Goal: Task Accomplishment & Management: Manage account settings

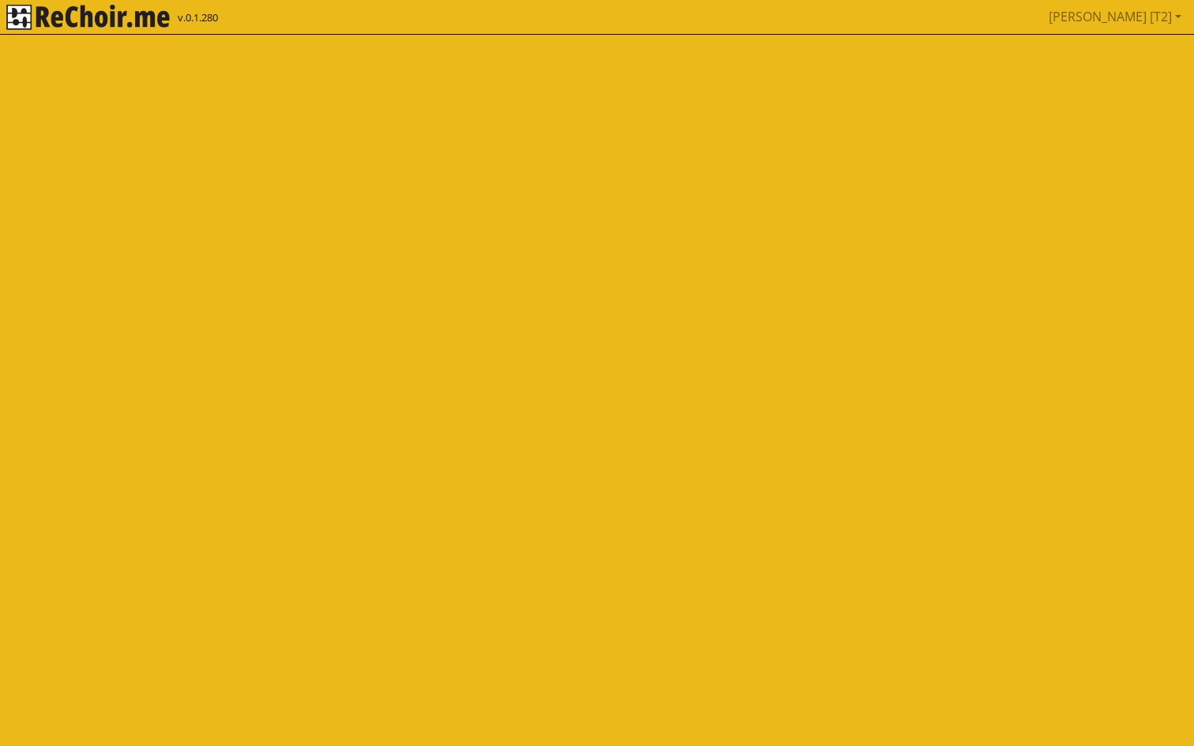
click at [174, 35] on html "v.0.1.280 Piotr [T2] Pobierz link do kalendarza Wyloguj" at bounding box center [597, 17] width 1194 height 35
click at [148, 22] on img "rekłajer mi" at bounding box center [87, 17] width 163 height 25
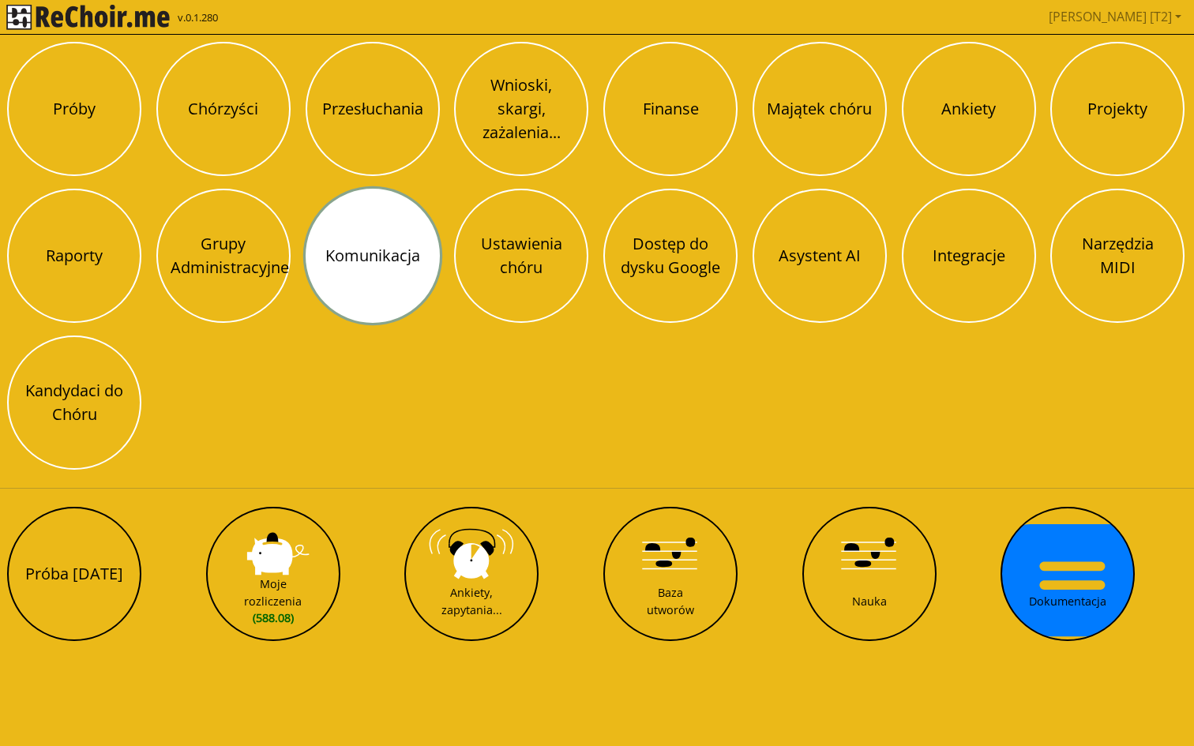
click at [383, 260] on button "Komunikacja" at bounding box center [373, 256] width 134 height 134
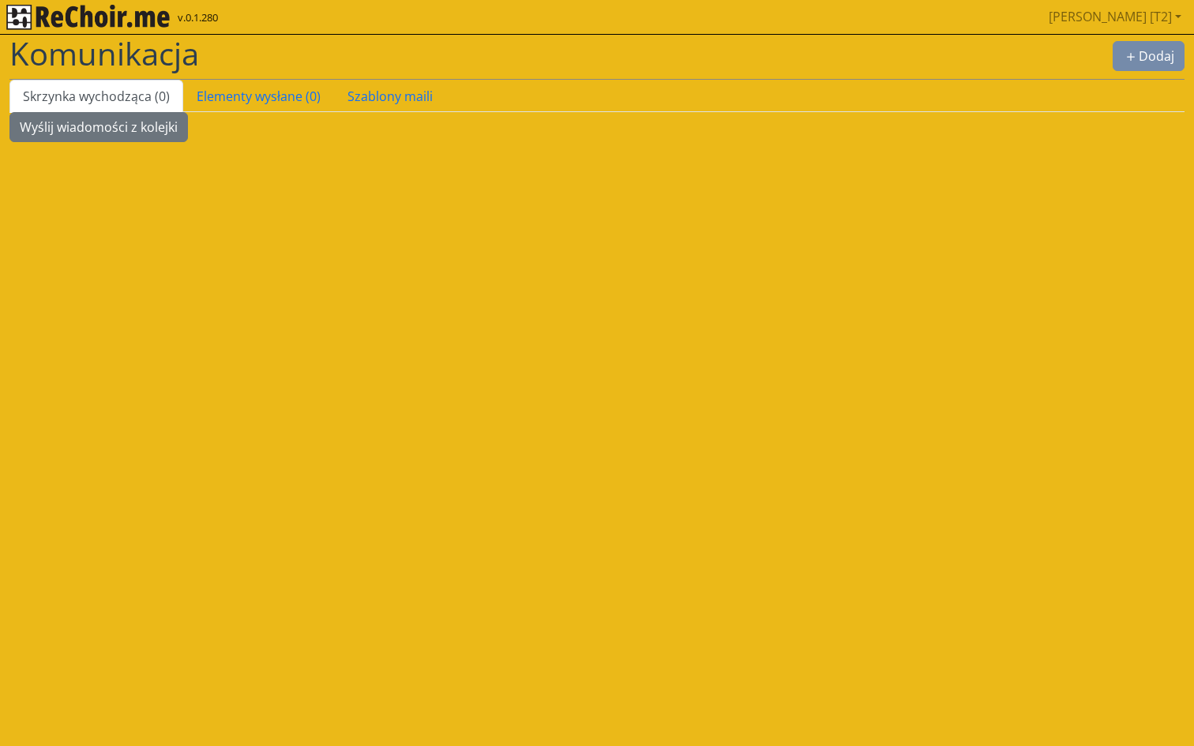
click at [254, 92] on link "Elementy wysłane (0)" at bounding box center [258, 96] width 151 height 33
click at [385, 98] on link "Szablony maili" at bounding box center [390, 96] width 112 height 33
click at [0, 0] on th "Name" at bounding box center [0, 0] width 0 height 0
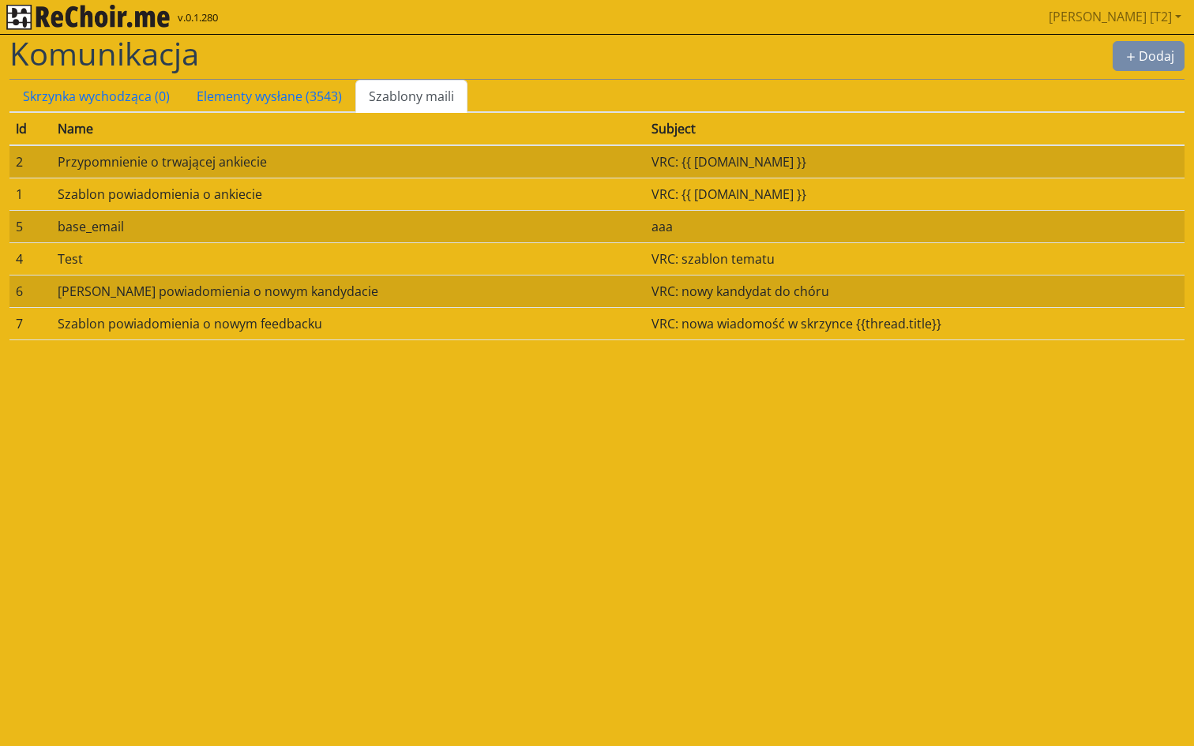
click at [392, 92] on link "Szablony maili" at bounding box center [411, 96] width 112 height 33
click at [1128, 56] on icon "plus" at bounding box center [1131, 57] width 8 height 8
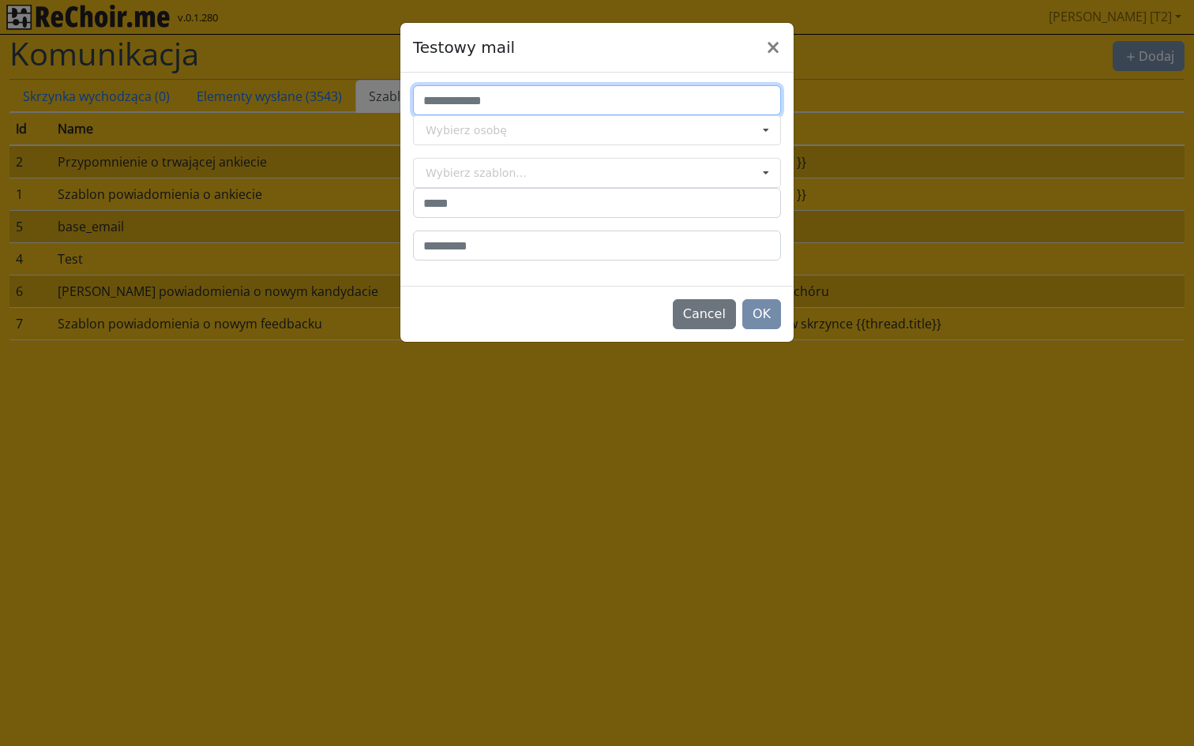
click at [603, 101] on input "email" at bounding box center [597, 100] width 368 height 30
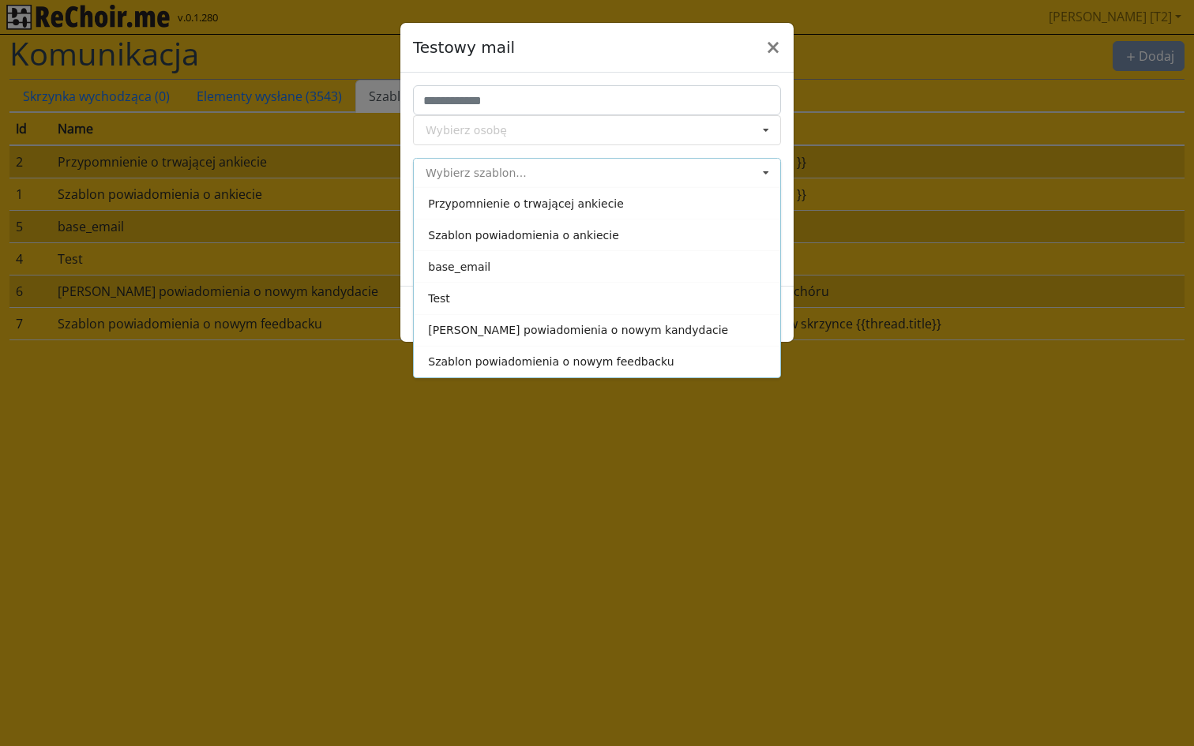
click at [556, 167] on input at bounding box center [598, 173] width 366 height 28
click at [539, 130] on input at bounding box center [598, 130] width 366 height 28
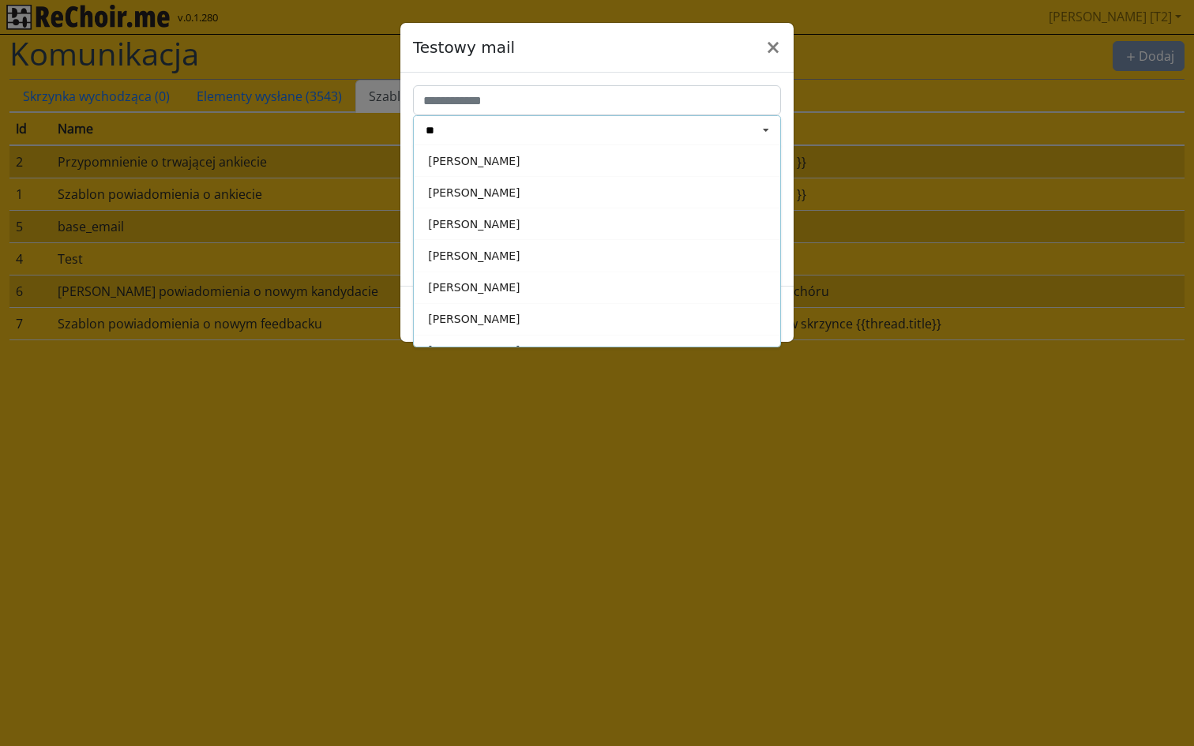
type input "***"
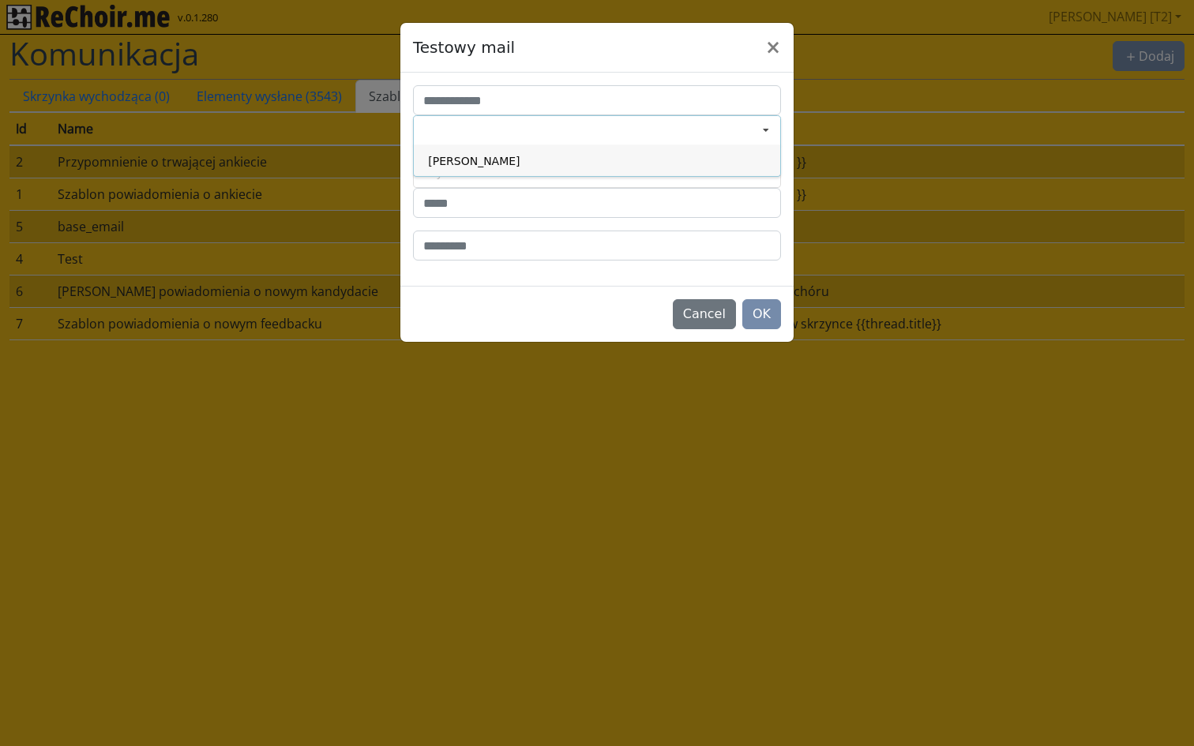
type input "**********"
click at [469, 170] on div "Wybierz szablon..." at bounding box center [476, 172] width 101 height 11
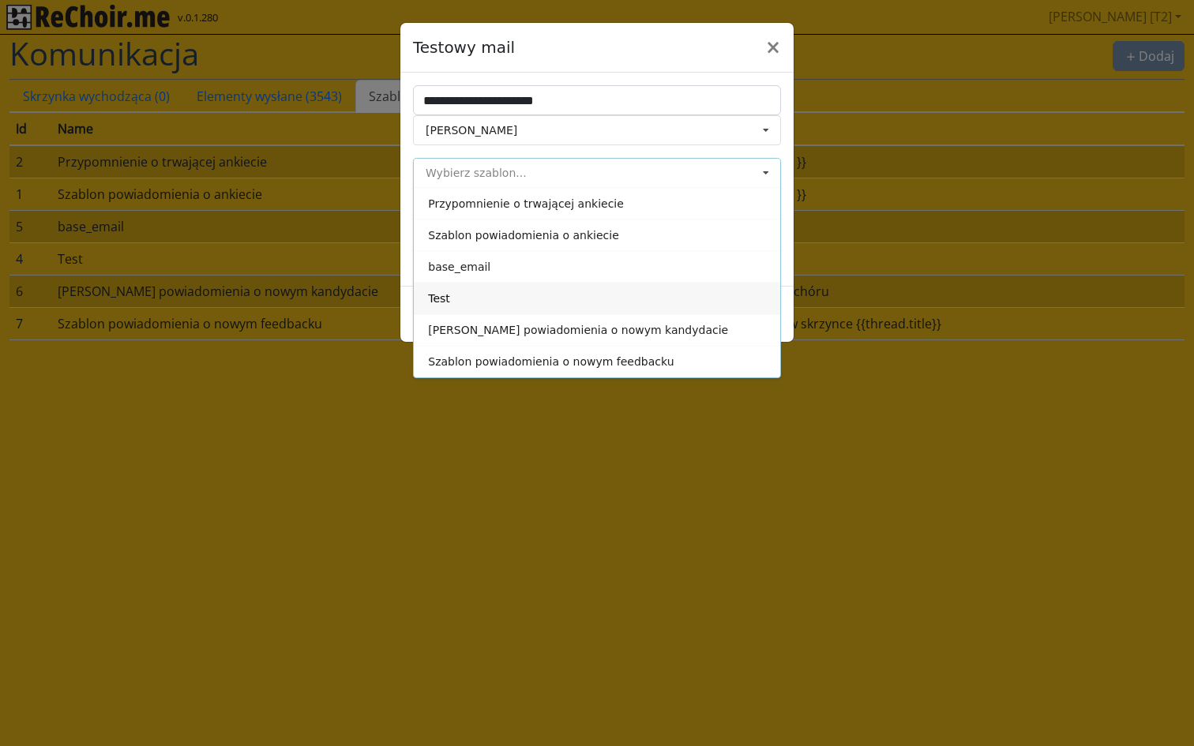
click at [470, 291] on div "Test" at bounding box center [597, 298] width 366 height 32
type input "**********"
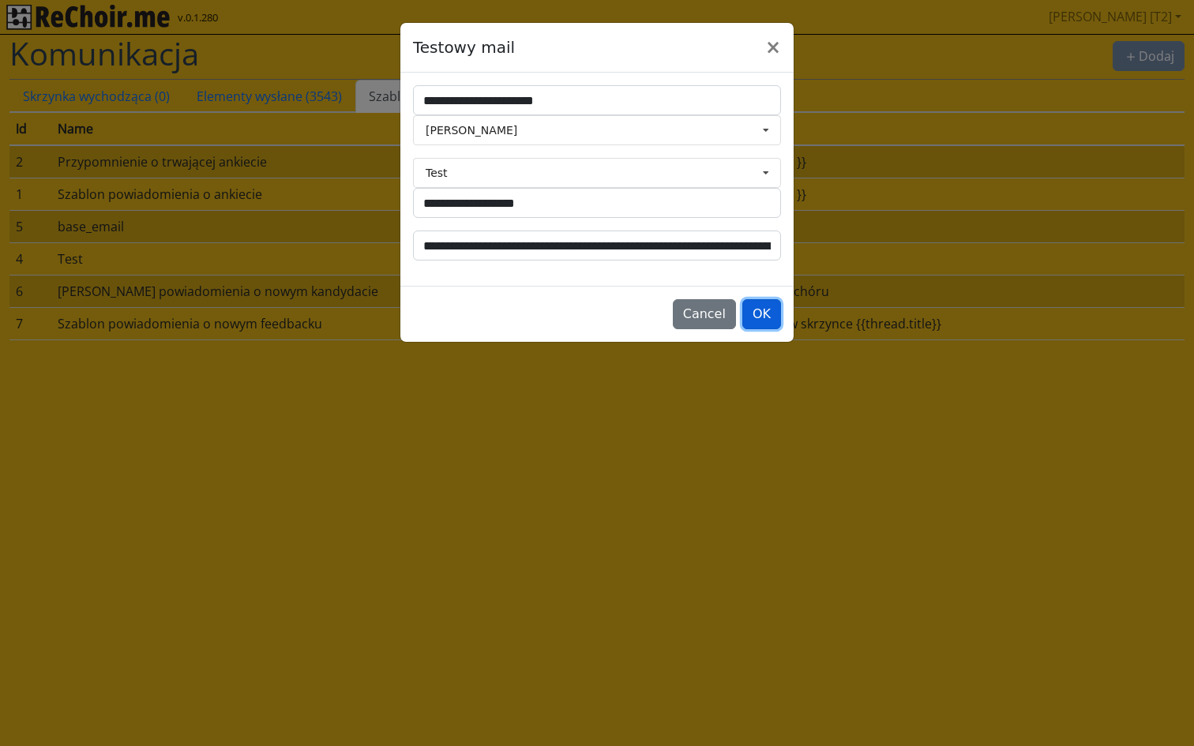
click at [757, 302] on button "OK" at bounding box center [761, 314] width 39 height 30
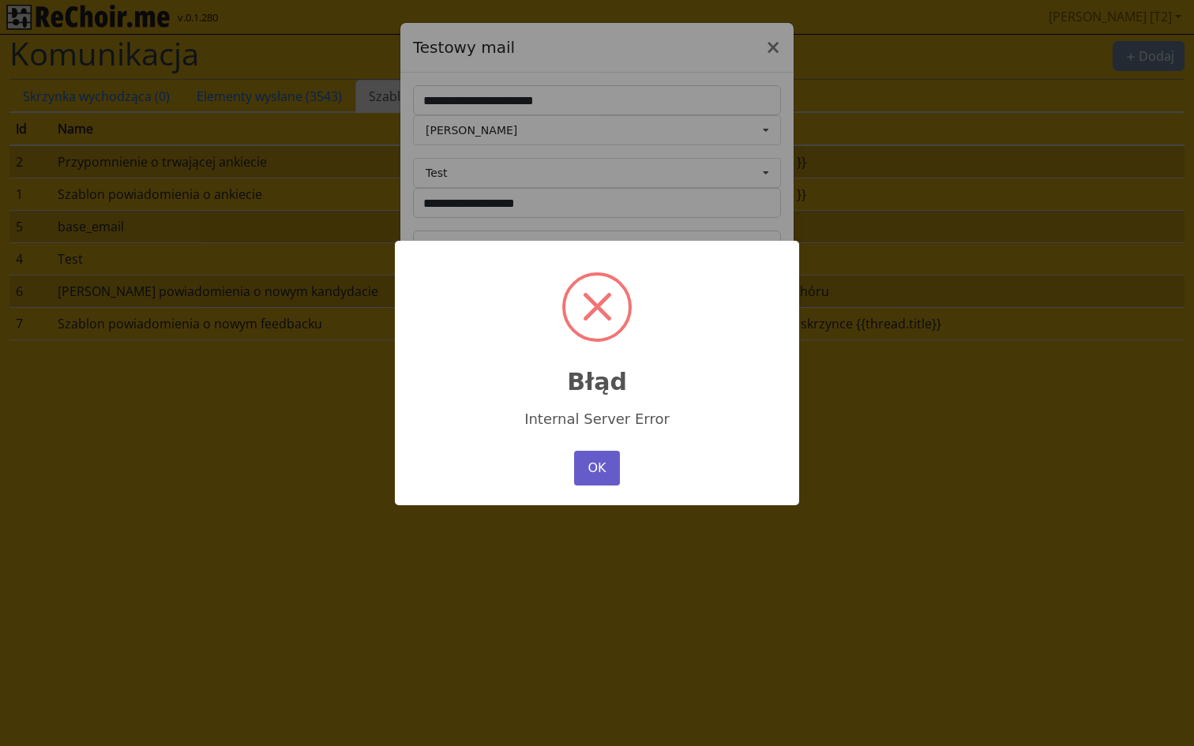
click at [592, 470] on button "OK" at bounding box center [597, 468] width 46 height 35
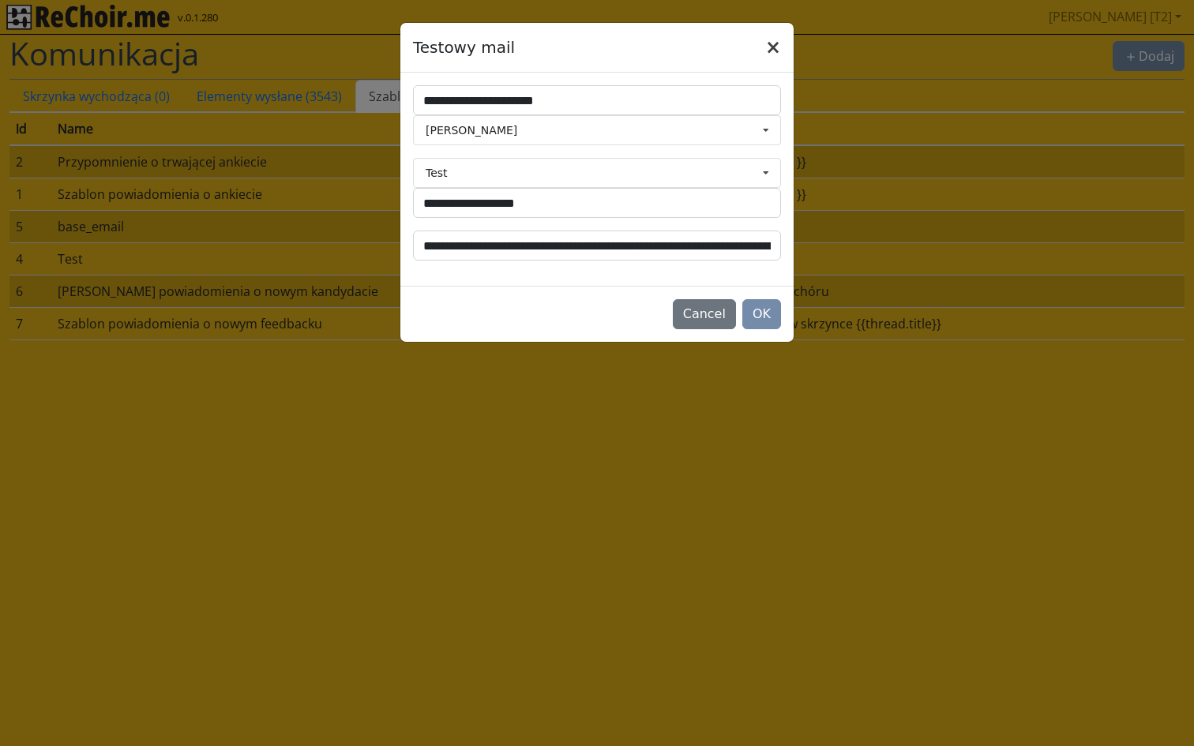
click at [773, 46] on button "×" at bounding box center [773, 47] width 41 height 44
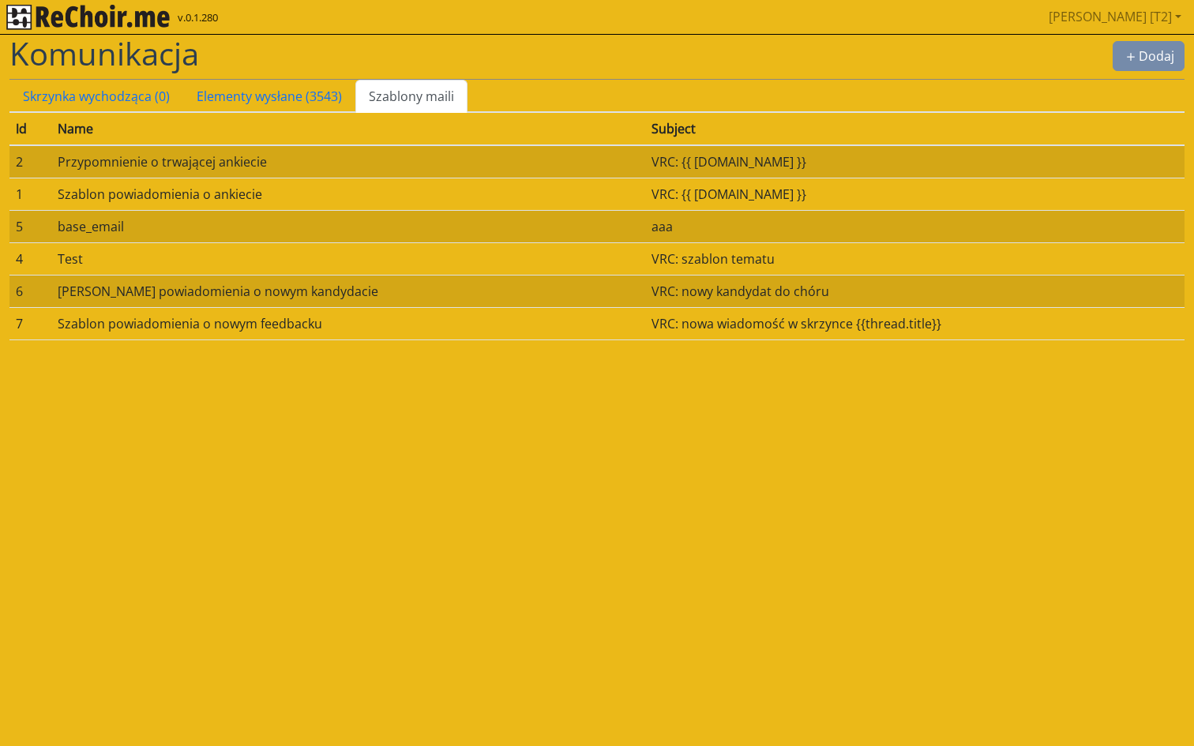
click at [415, 92] on link "Szablony maili" at bounding box center [411, 96] width 112 height 33
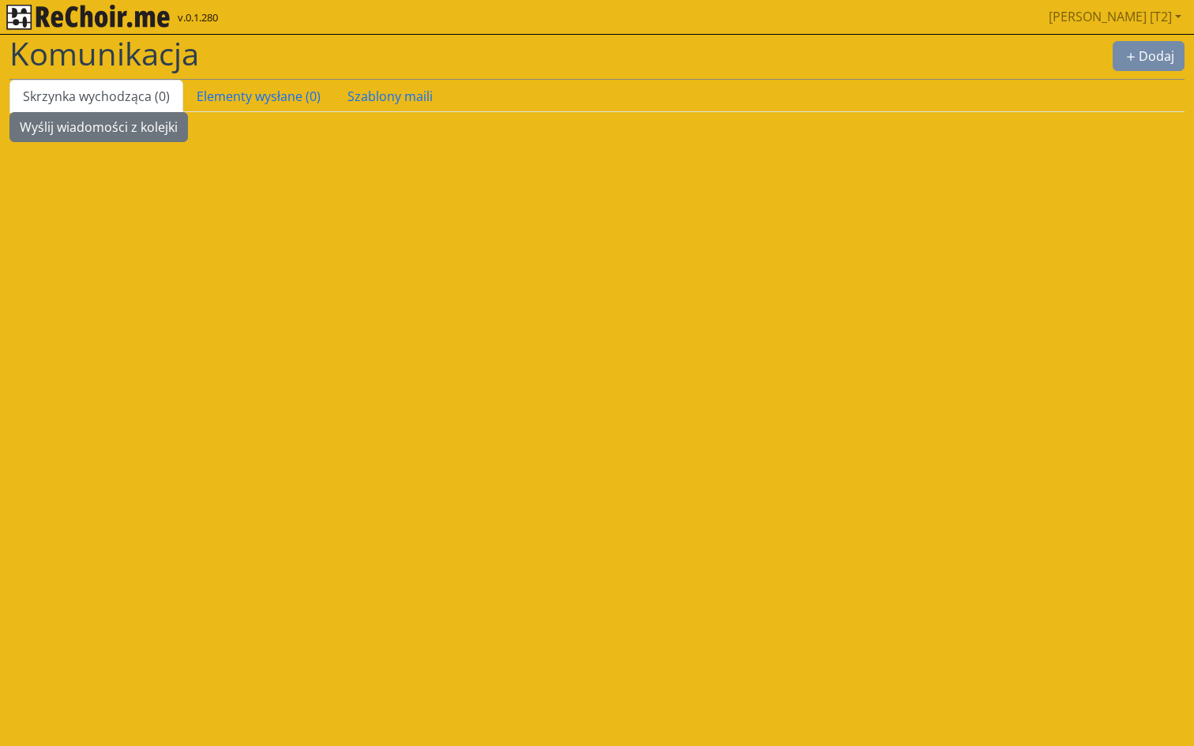
click at [471, 77] on div "Komunikacja Dodaj" at bounding box center [596, 57] width 1175 height 45
click at [393, 97] on link "Szablony maili" at bounding box center [411, 96] width 112 height 33
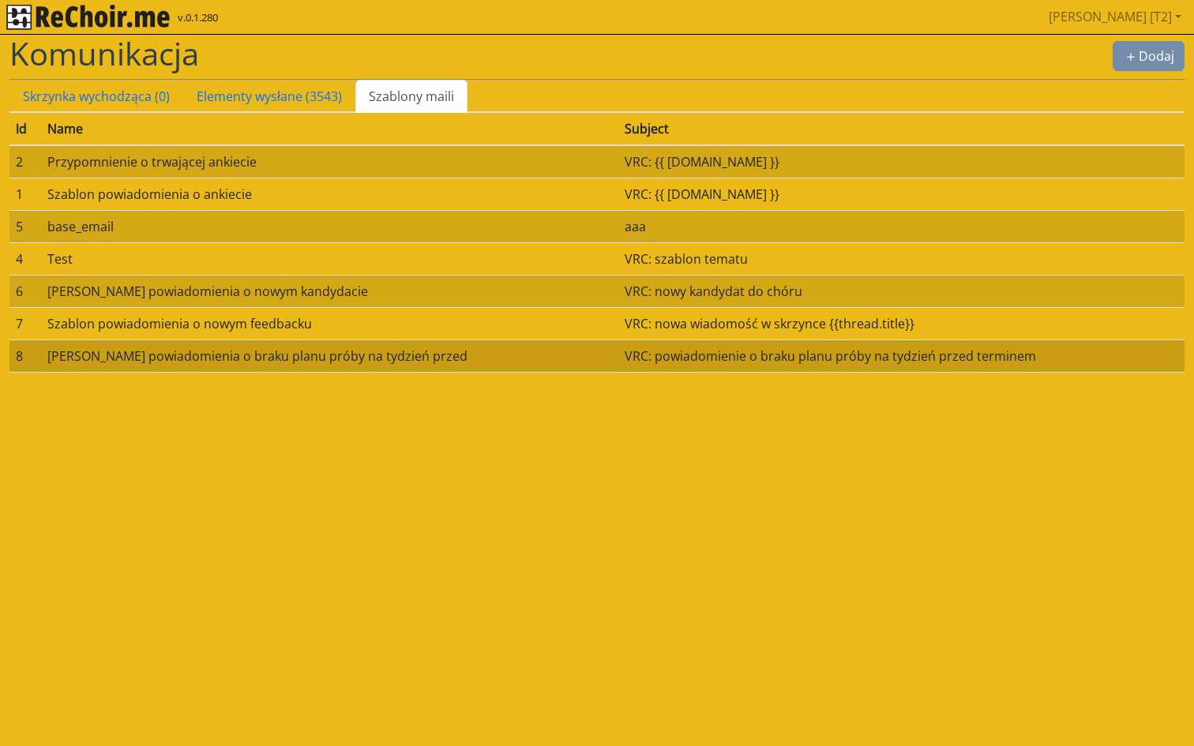
click at [299, 359] on td "Szablon powiadomienia o braku planu próby na tydzień przed" at bounding box center [329, 356] width 577 height 32
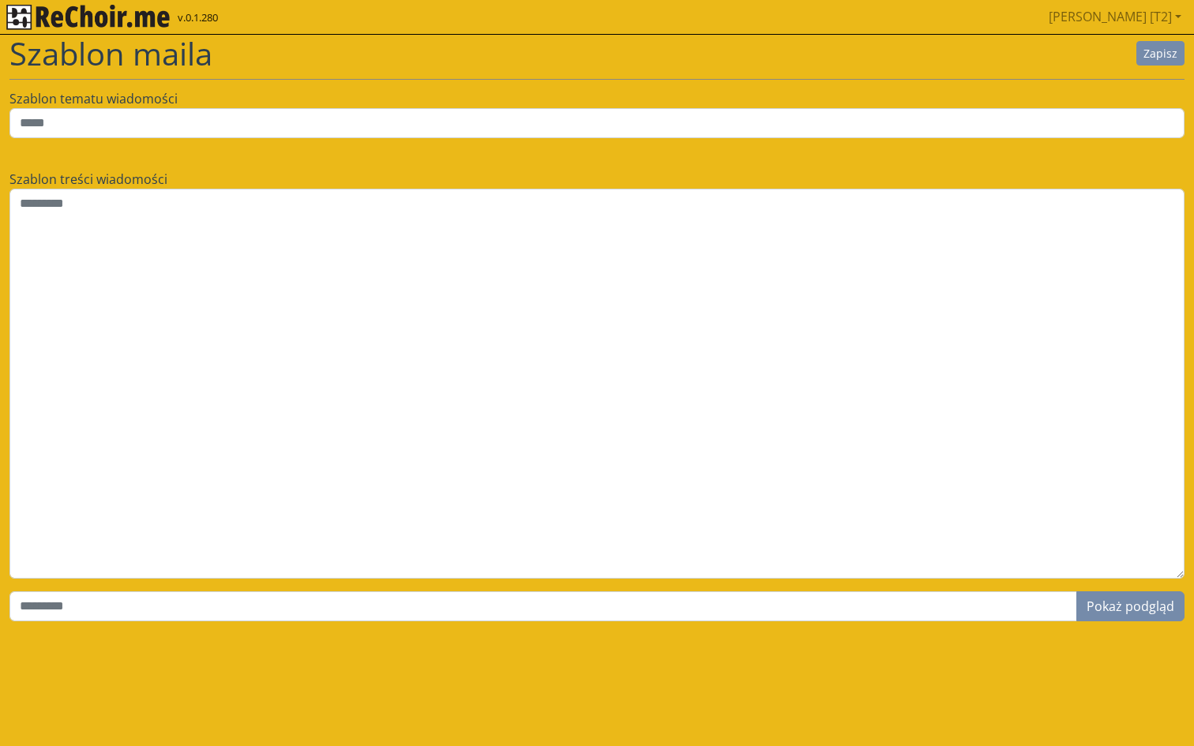
type input "**********"
type textarea "**********"
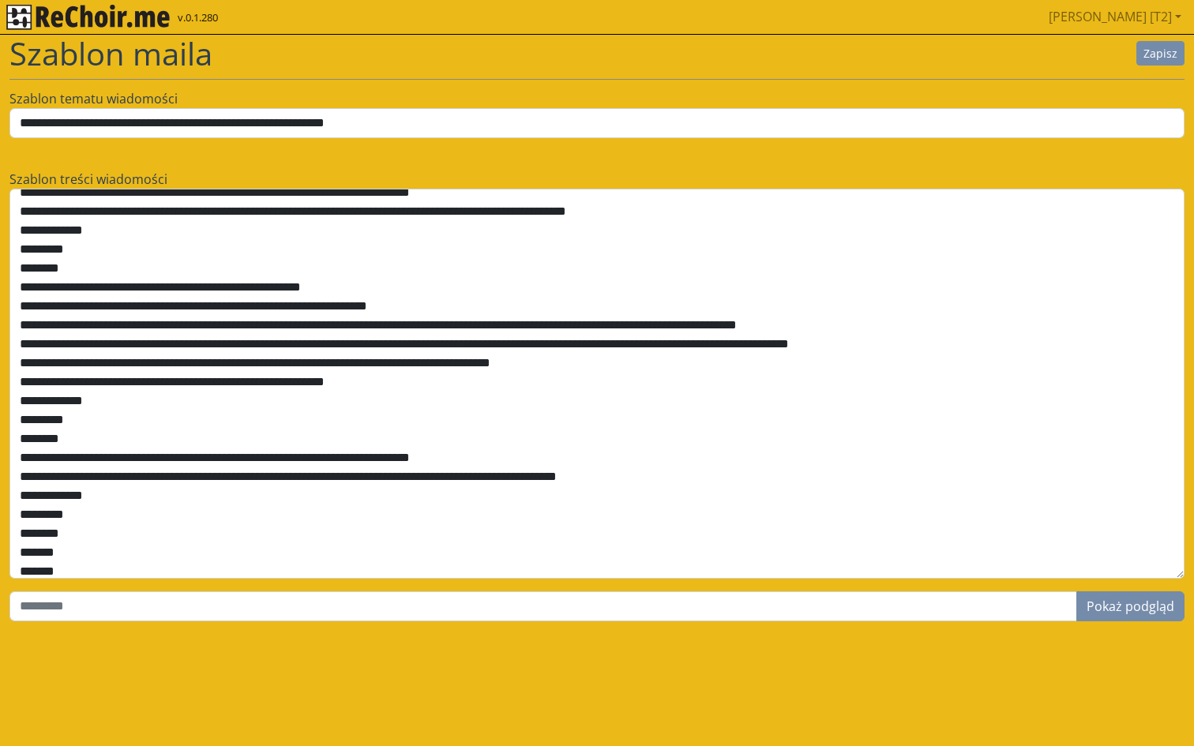
scroll to position [171, 0]
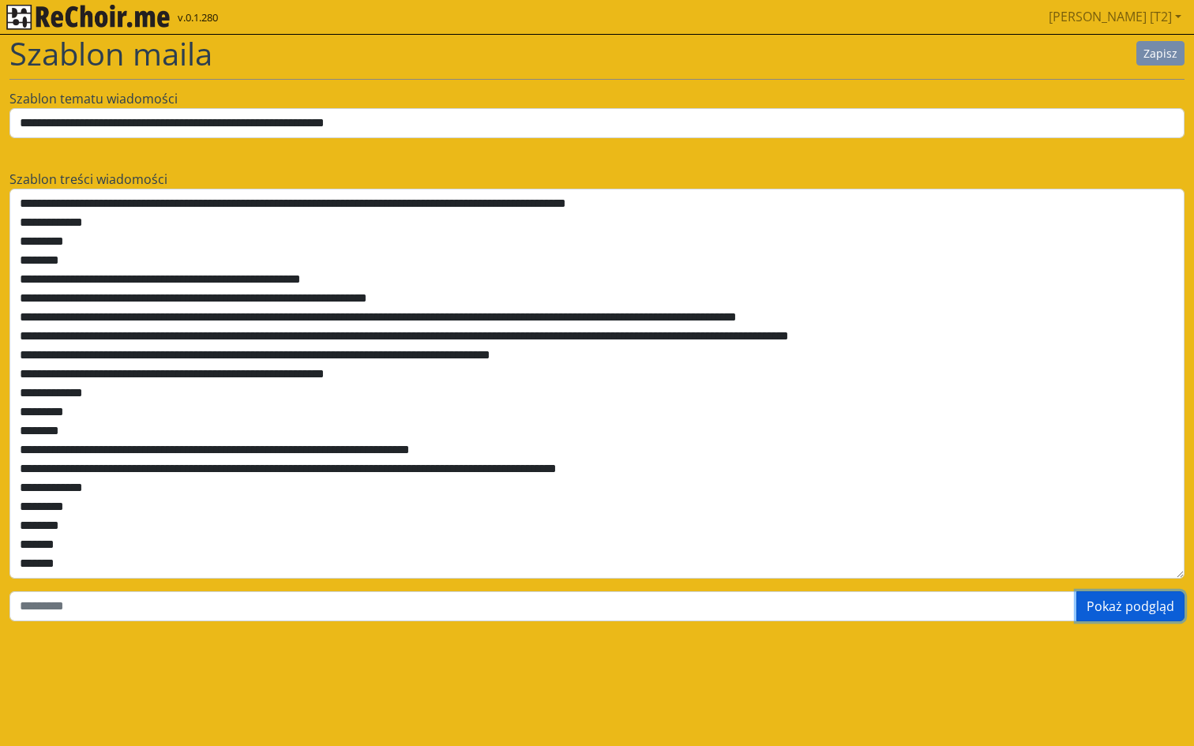
click at [1106, 601] on button "Pokaż podgląd" at bounding box center [1131, 607] width 108 height 30
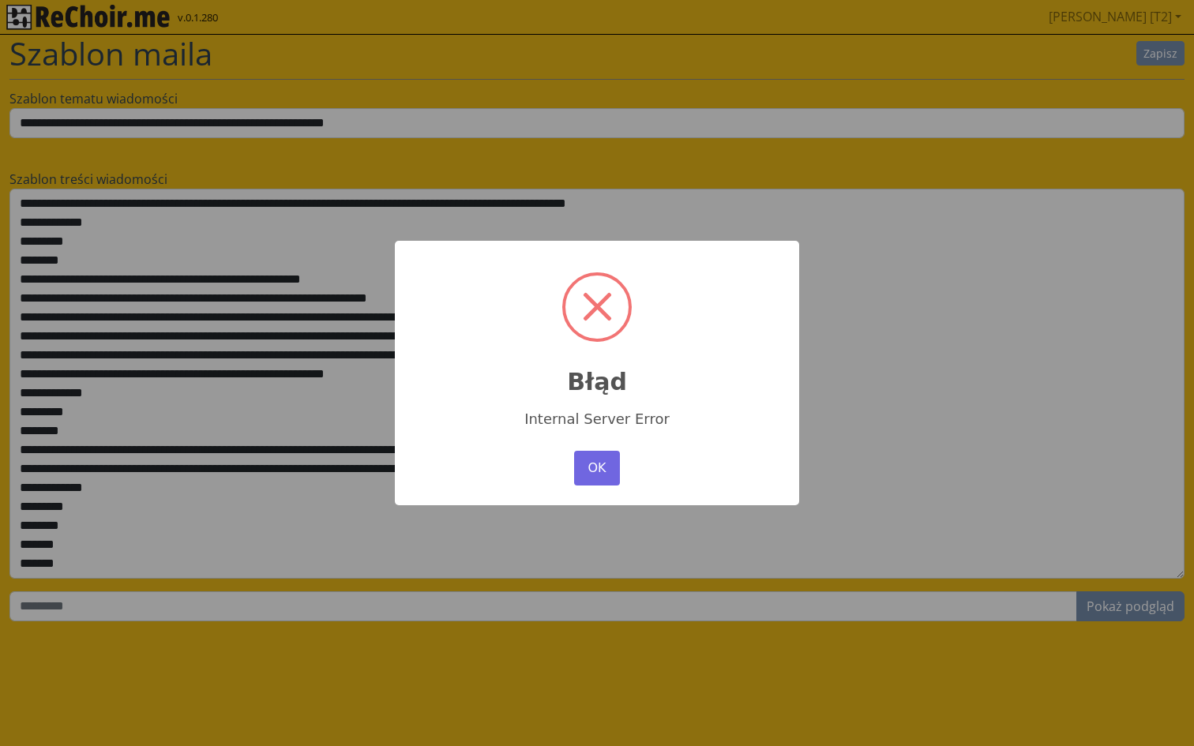
click at [622, 487] on div "× Błąd Internal Server Error OK No Cancel" at bounding box center [597, 373] width 404 height 265
click at [615, 474] on button "OK" at bounding box center [597, 468] width 46 height 35
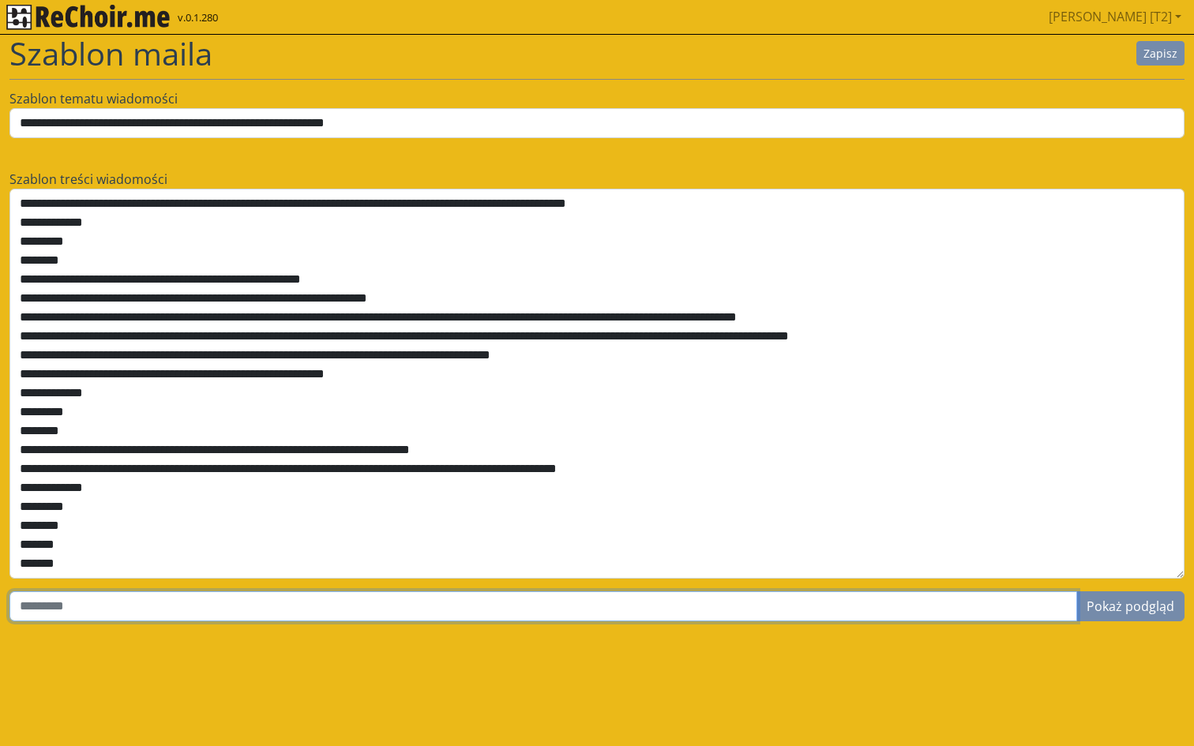
click at [276, 605] on input "text" at bounding box center [543, 607] width 1068 height 30
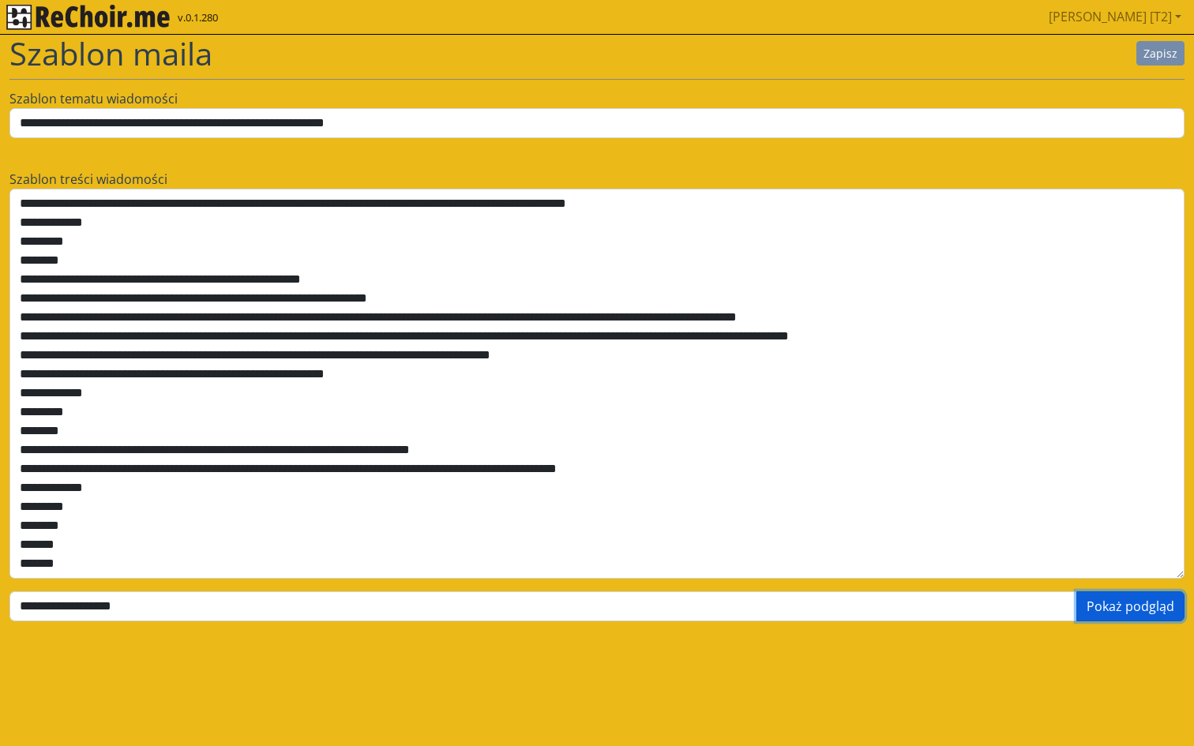
click at [1134, 603] on button "Pokaż podgląd" at bounding box center [1131, 607] width 108 height 30
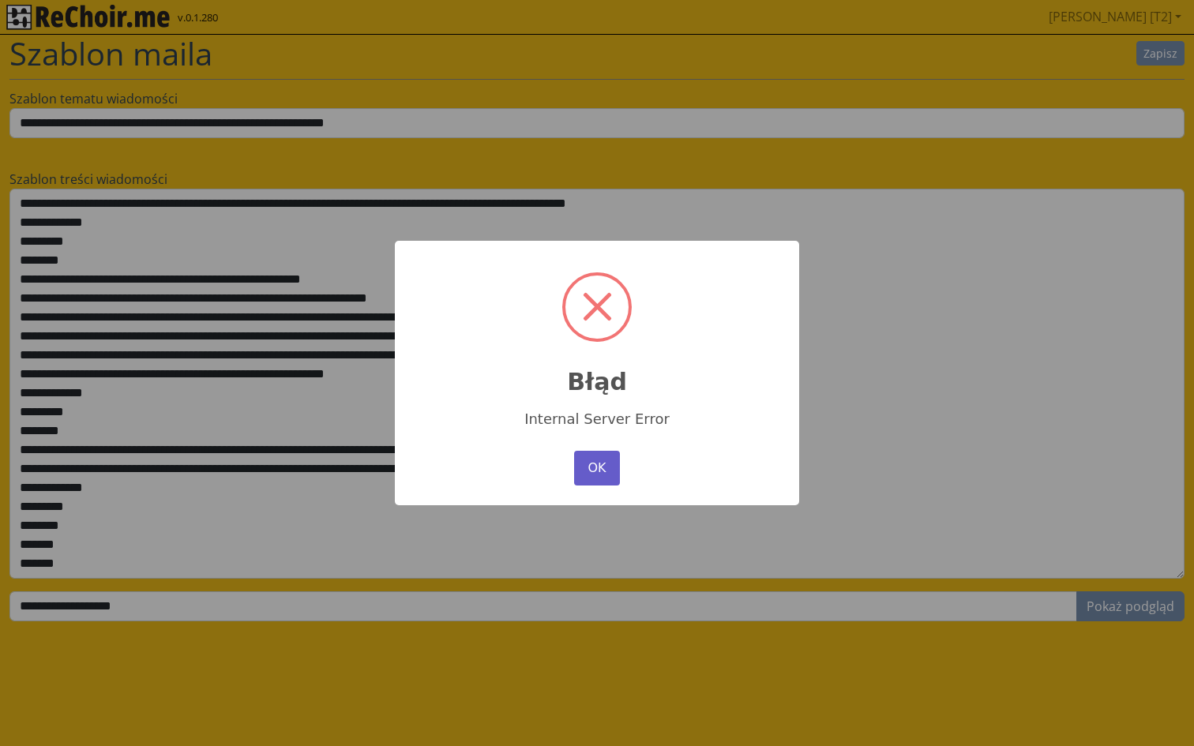
click at [602, 460] on button "OK" at bounding box center [597, 468] width 46 height 35
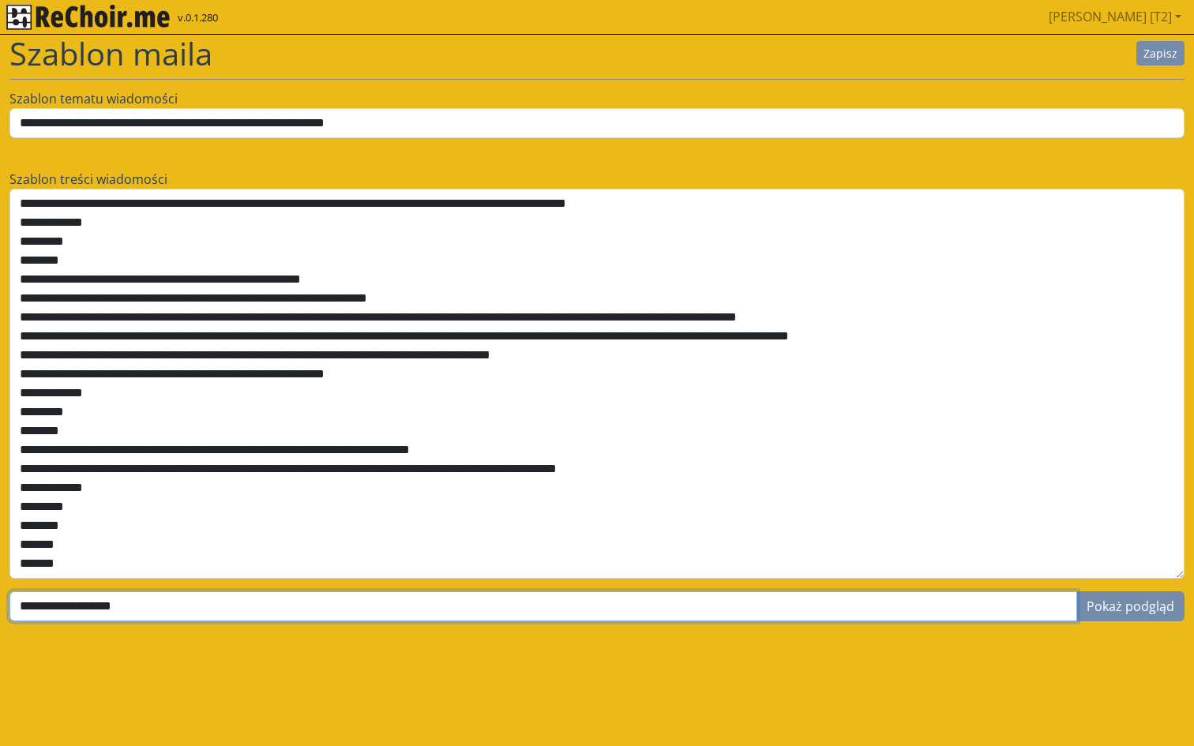
click at [81, 607] on input "**********" at bounding box center [543, 607] width 1068 height 30
type input "**********"
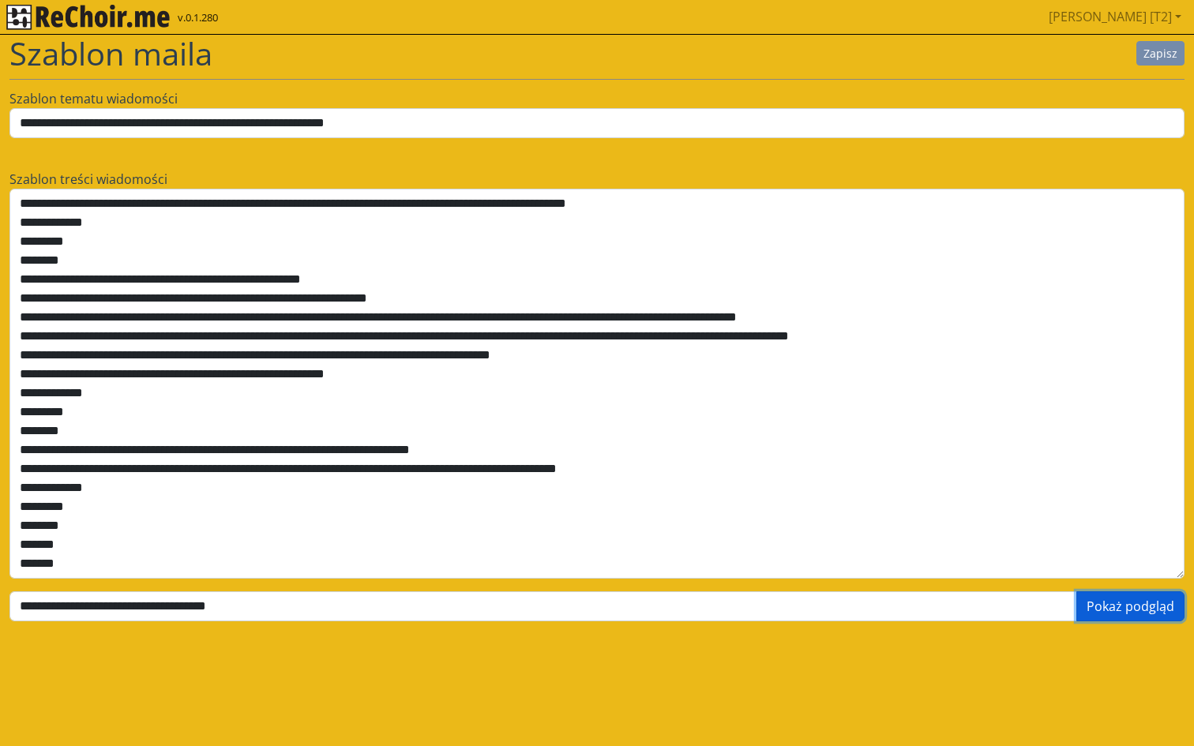
click at [1101, 611] on button "Pokaż podgląd" at bounding box center [1131, 607] width 108 height 30
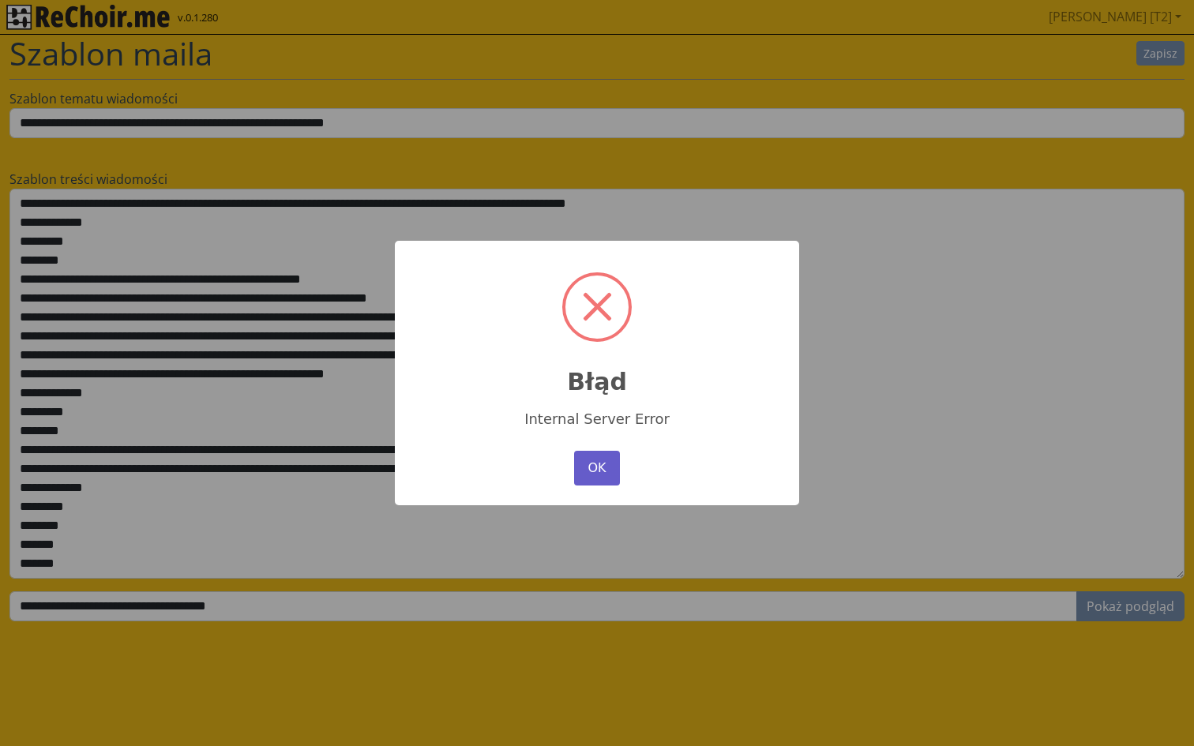
click at [607, 469] on button "OK" at bounding box center [597, 468] width 46 height 35
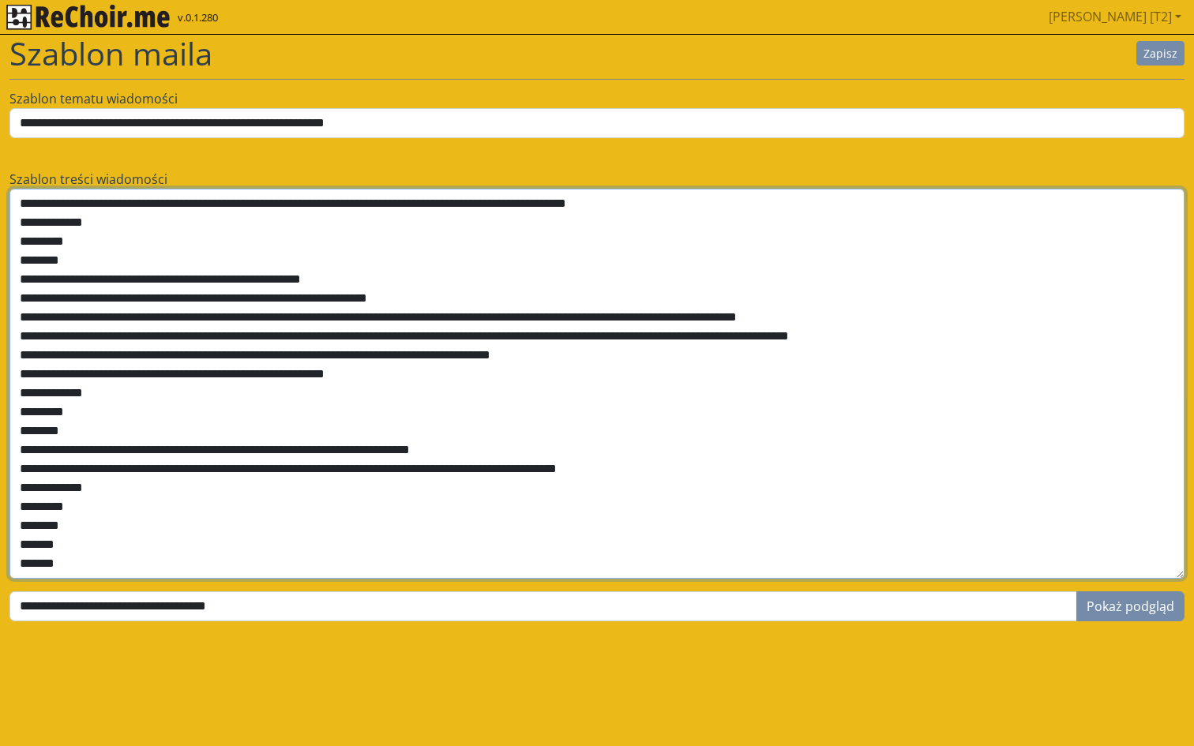
click at [927, 316] on textarea at bounding box center [596, 384] width 1175 height 390
click at [240, 335] on textarea at bounding box center [596, 384] width 1175 height 390
click at [808, 337] on textarea at bounding box center [596, 384] width 1175 height 390
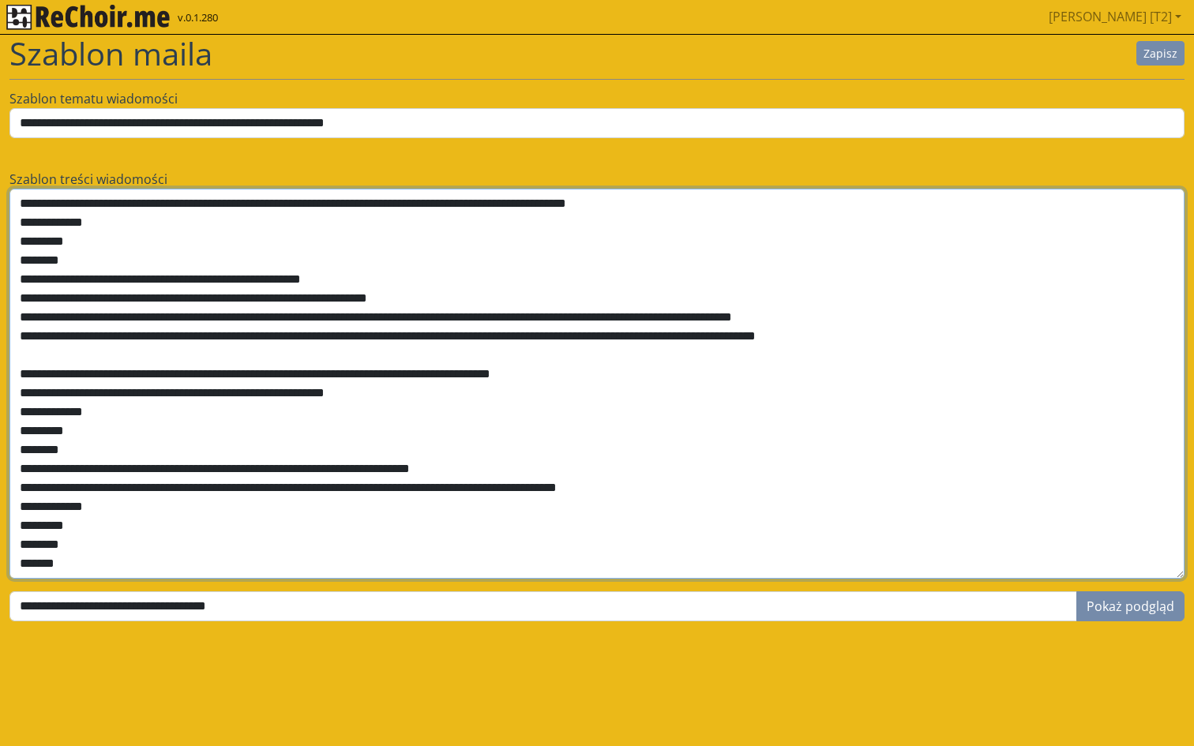
click at [239, 374] on textarea at bounding box center [596, 384] width 1175 height 390
click at [325, 378] on textarea at bounding box center [596, 384] width 1175 height 390
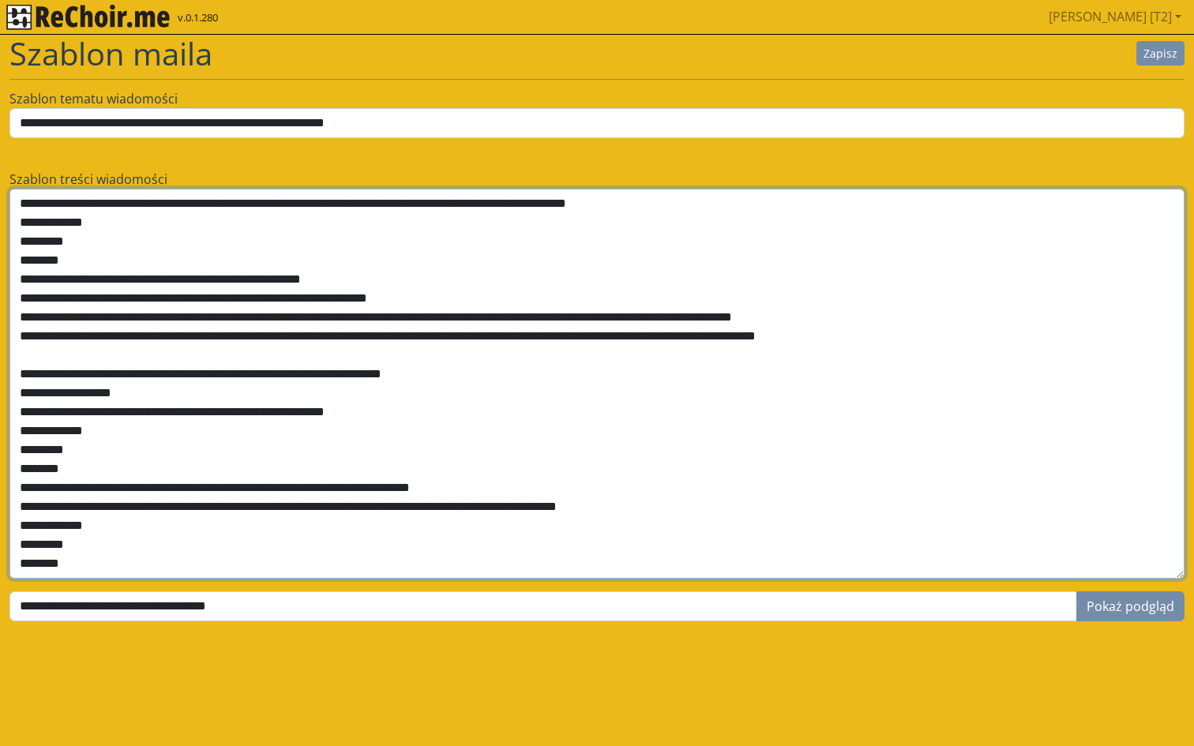
click at [204, 398] on textarea at bounding box center [596, 384] width 1175 height 390
click at [21, 389] on textarea at bounding box center [596, 384] width 1175 height 390
click at [257, 323] on textarea at bounding box center [596, 384] width 1175 height 390
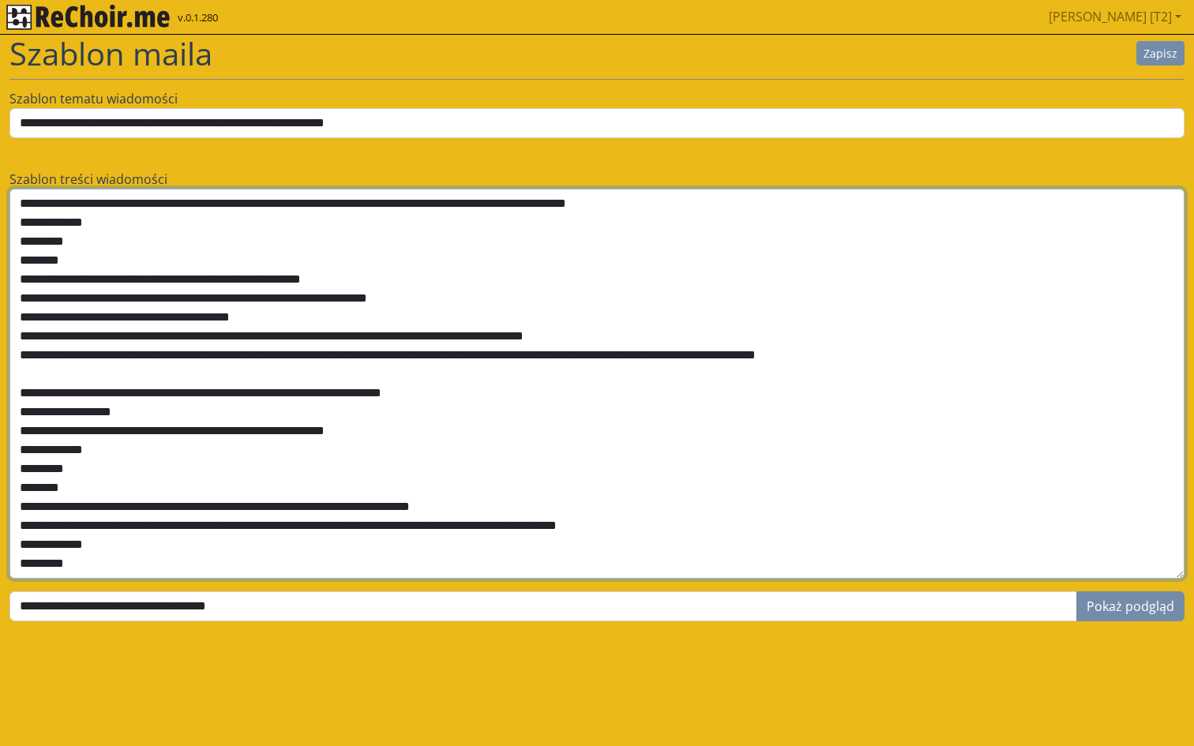
drag, startPoint x: 231, startPoint y: 354, endPoint x: 10, endPoint y: 351, distance: 220.4
click at [10, 351] on textarea at bounding box center [596, 384] width 1175 height 390
drag, startPoint x: 230, startPoint y: 389, endPoint x: 10, endPoint y: 386, distance: 219.6
click at [10, 386] on textarea at bounding box center [596, 384] width 1175 height 390
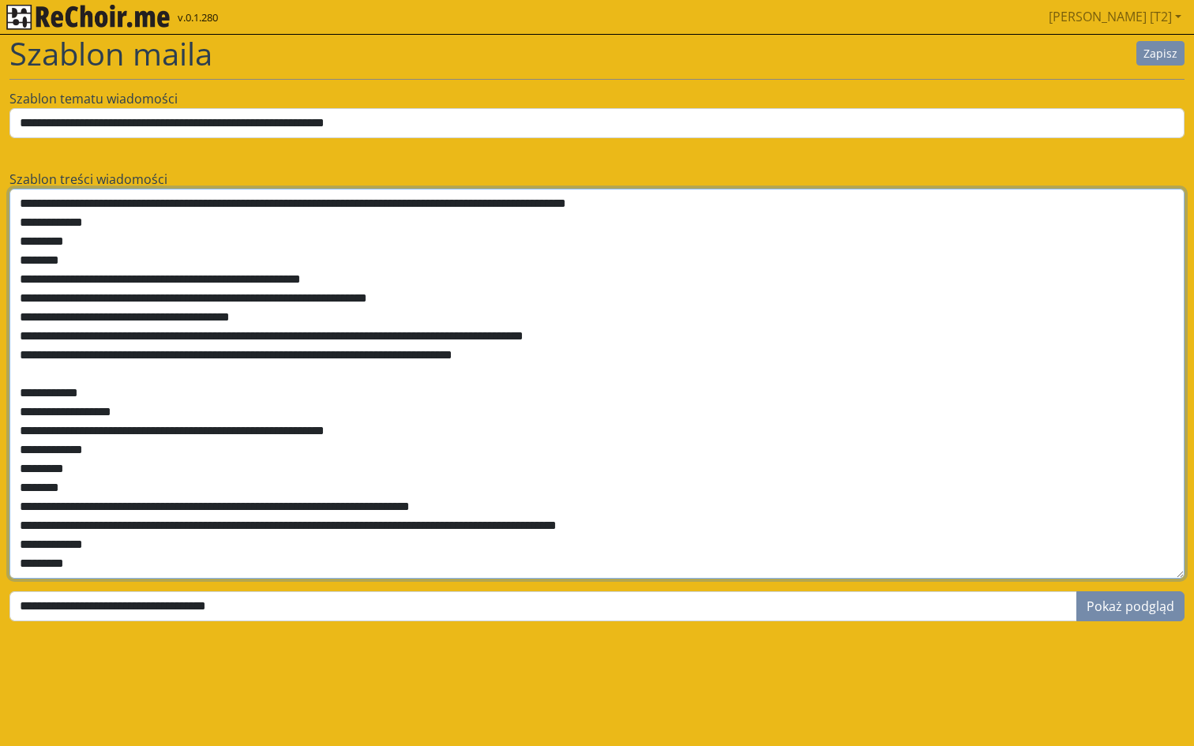
click at [116, 411] on textarea at bounding box center [596, 384] width 1175 height 390
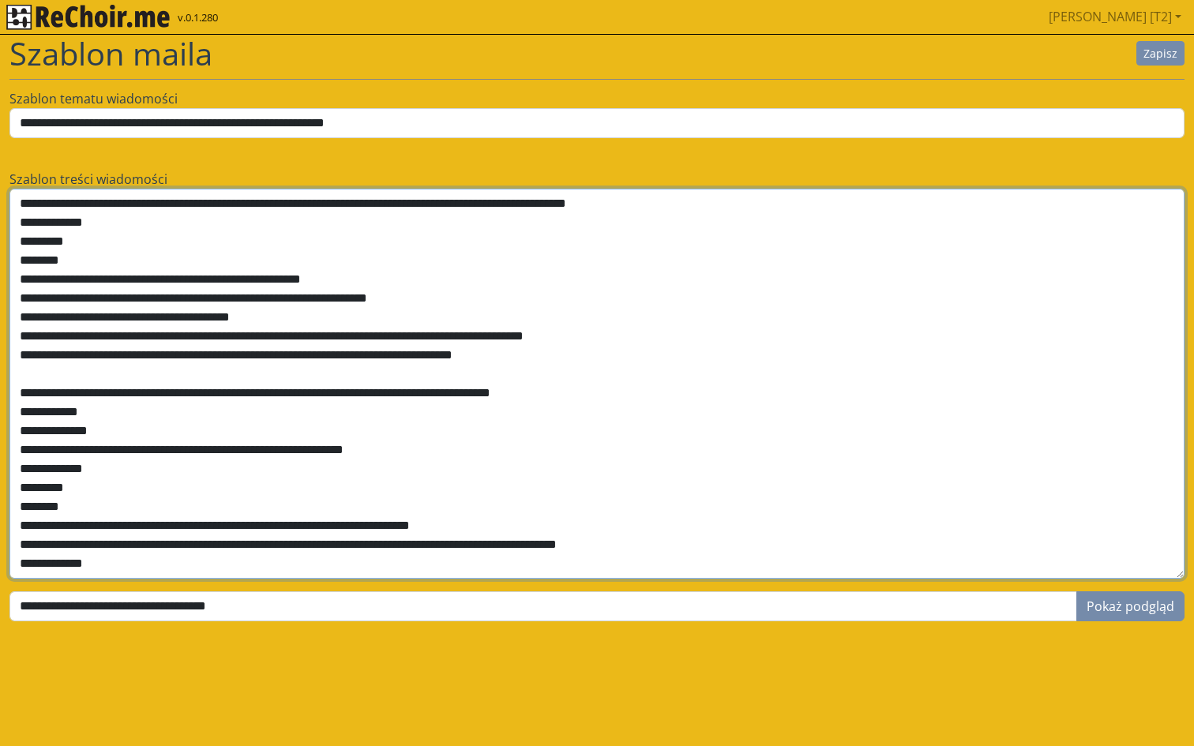
click at [475, 391] on textarea at bounding box center [596, 384] width 1175 height 390
type textarea "**********"
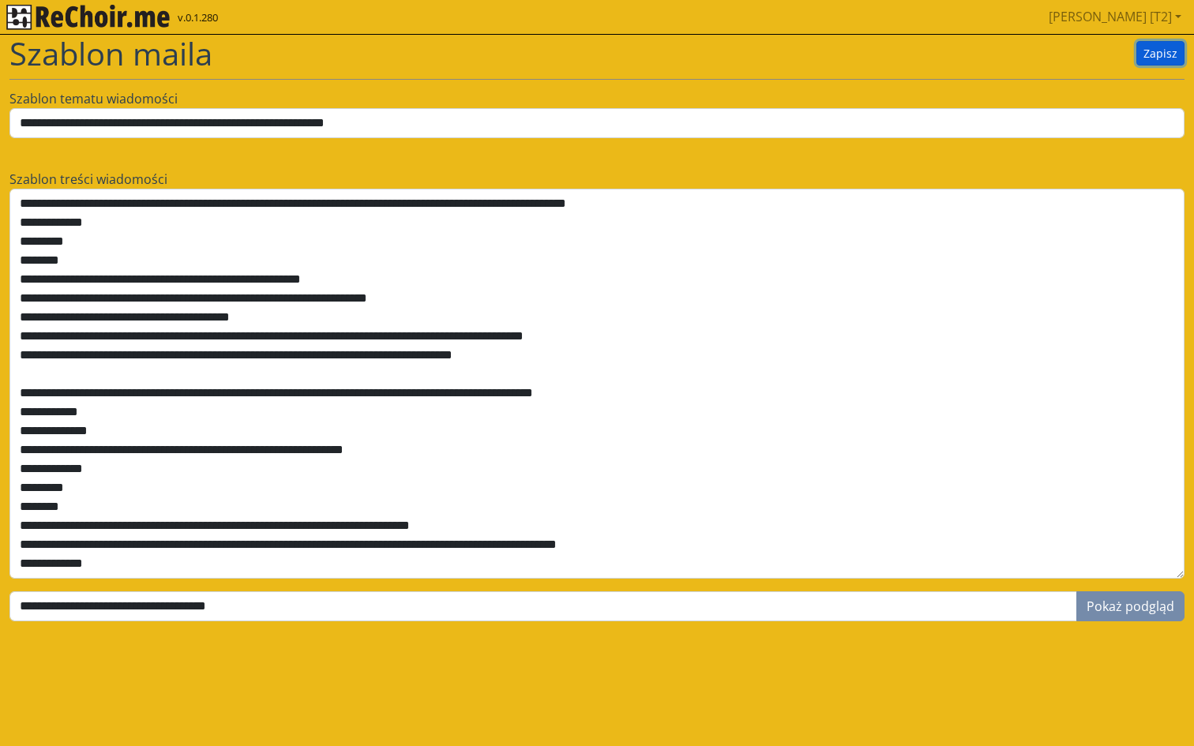
click at [1144, 51] on button "Zapisz" at bounding box center [1161, 53] width 48 height 24
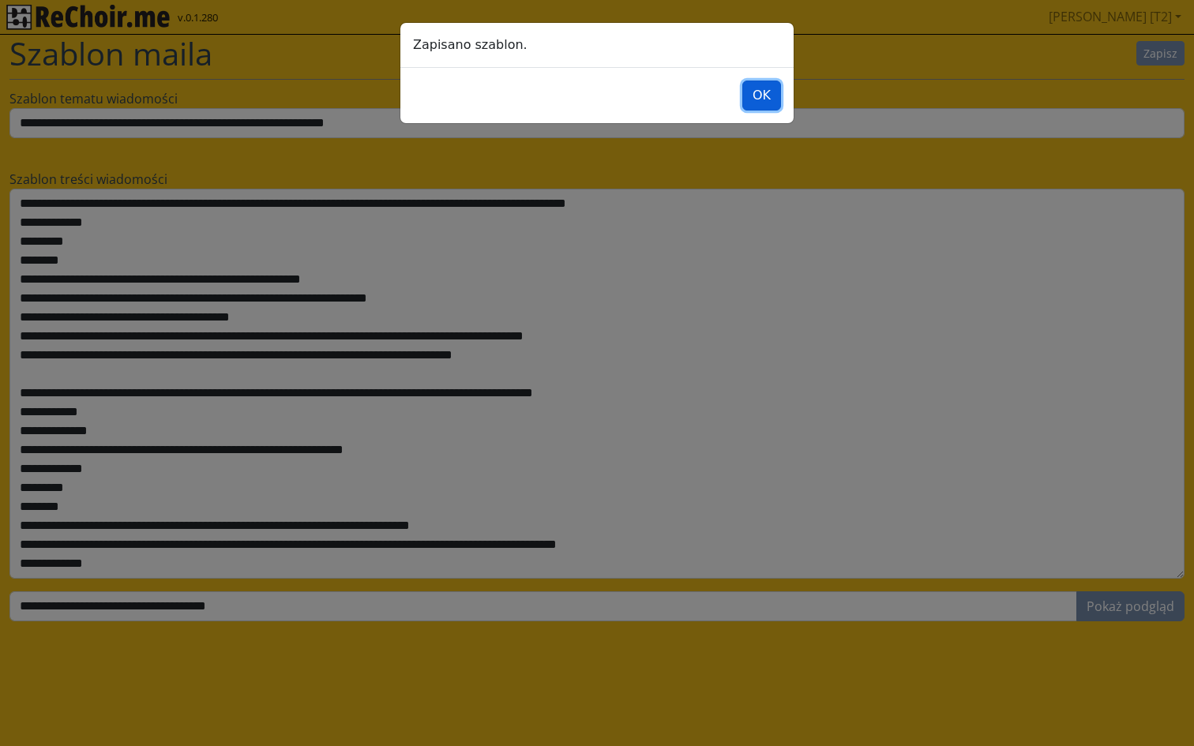
click at [754, 100] on button "OK" at bounding box center [761, 96] width 39 height 30
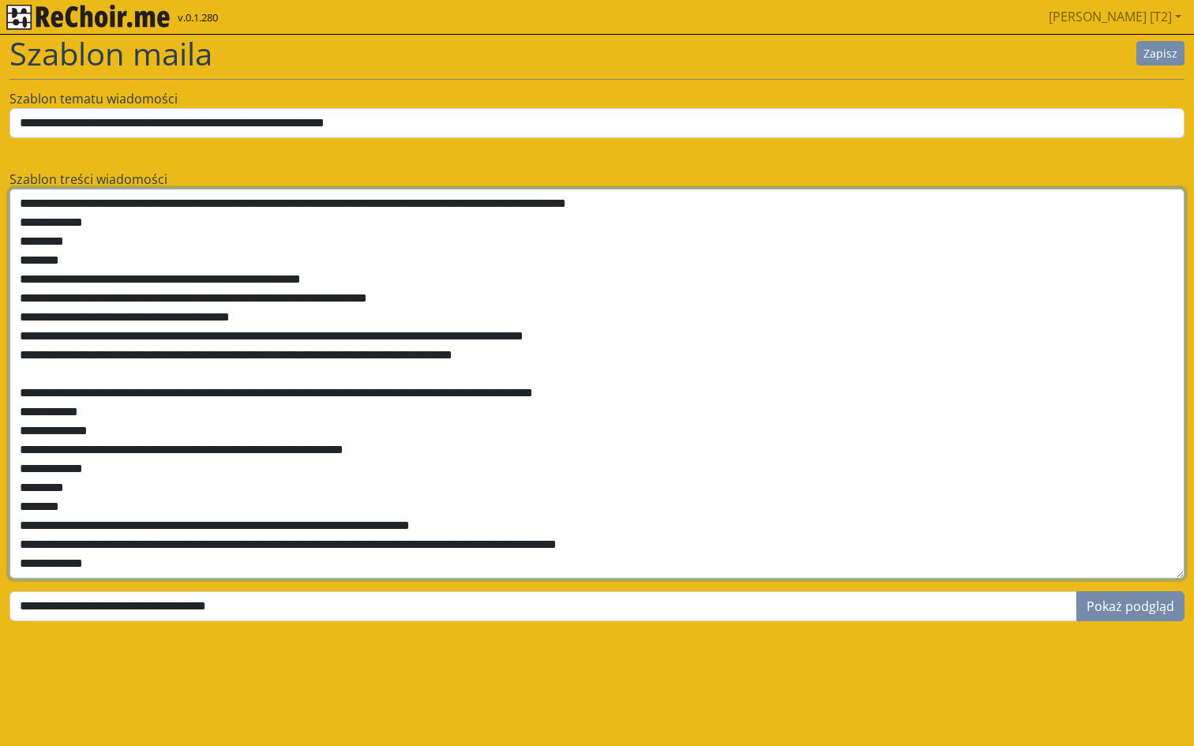
click at [416, 394] on textarea at bounding box center [596, 384] width 1175 height 390
click at [603, 398] on textarea at bounding box center [596, 384] width 1175 height 390
click at [682, 396] on textarea at bounding box center [596, 384] width 1175 height 390
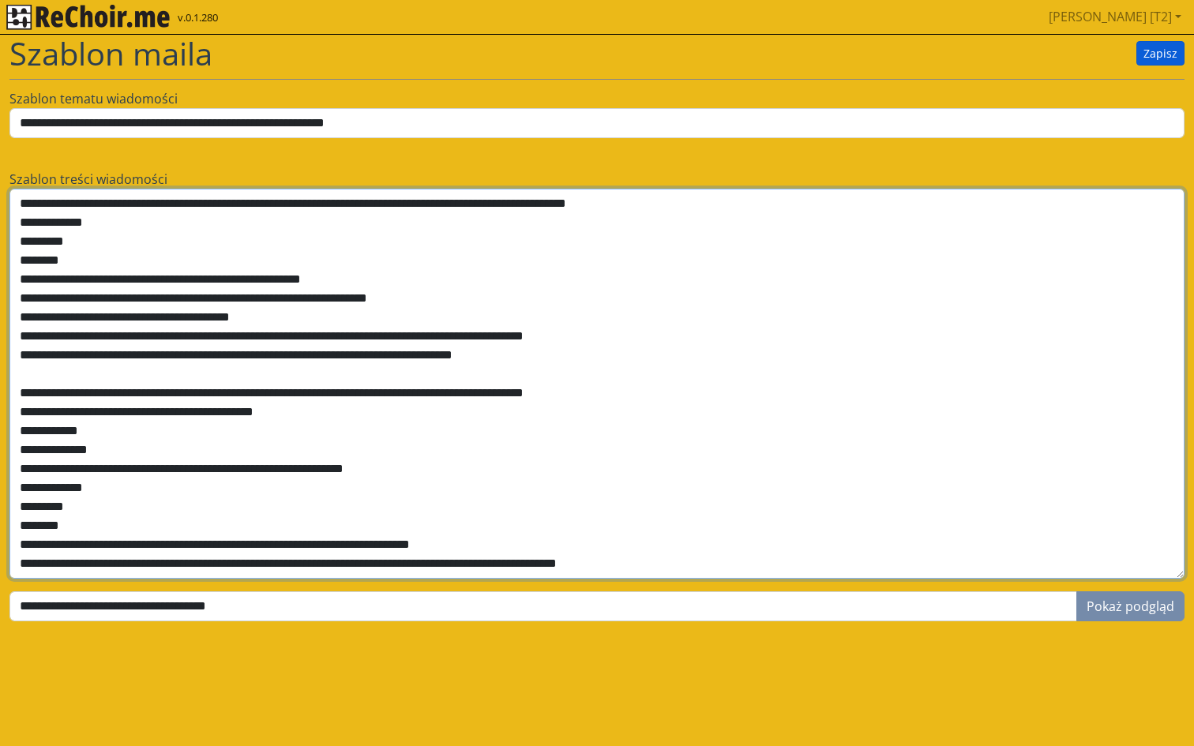
type textarea "**********"
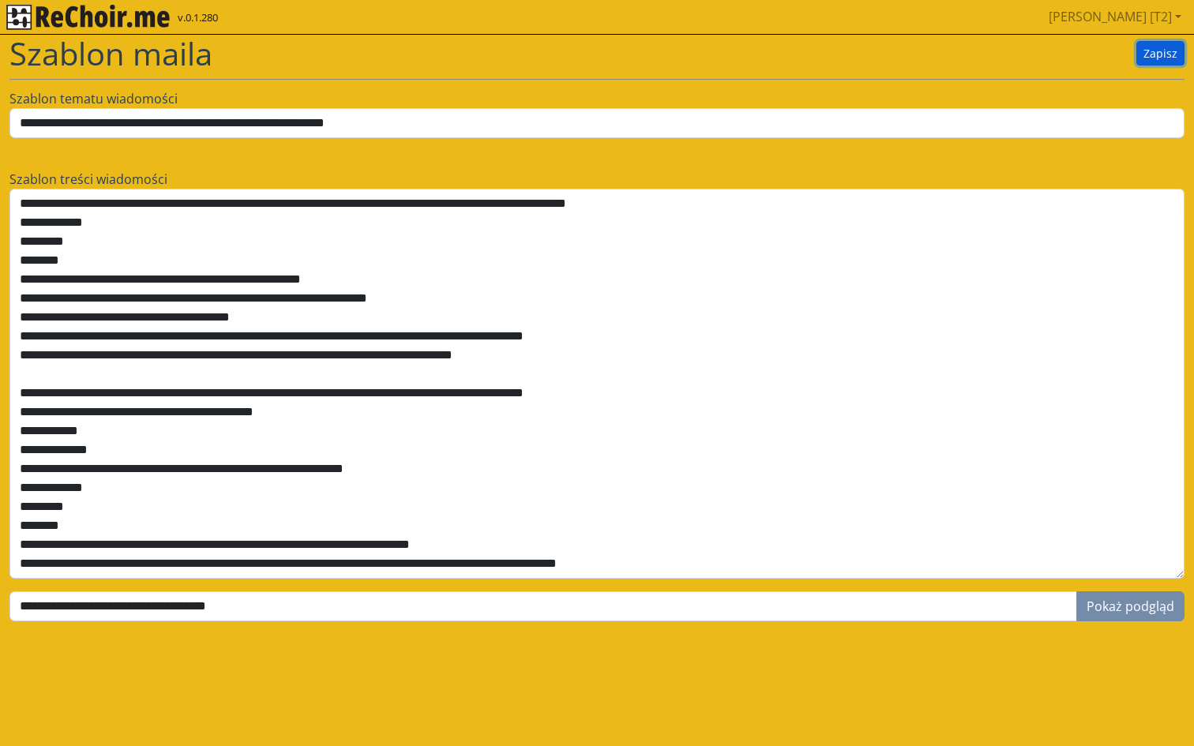
click at [1150, 54] on button "Zapisz" at bounding box center [1161, 53] width 48 height 24
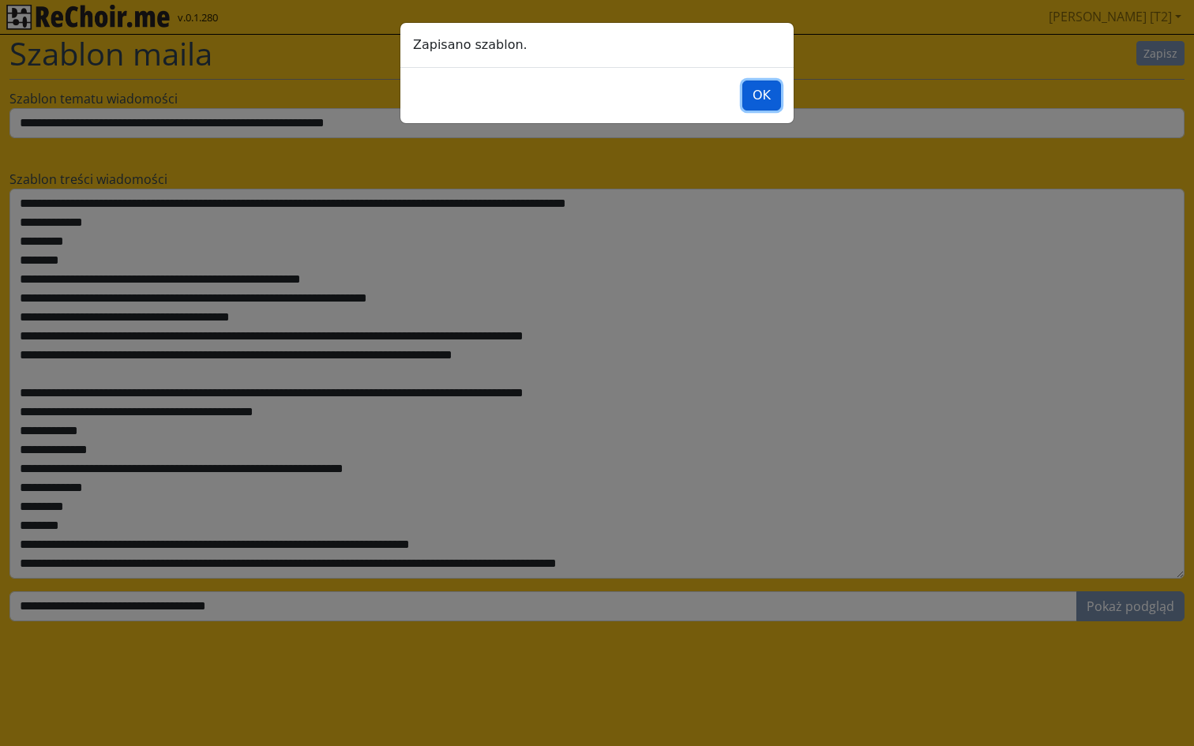
click at [758, 107] on button "OK" at bounding box center [761, 96] width 39 height 30
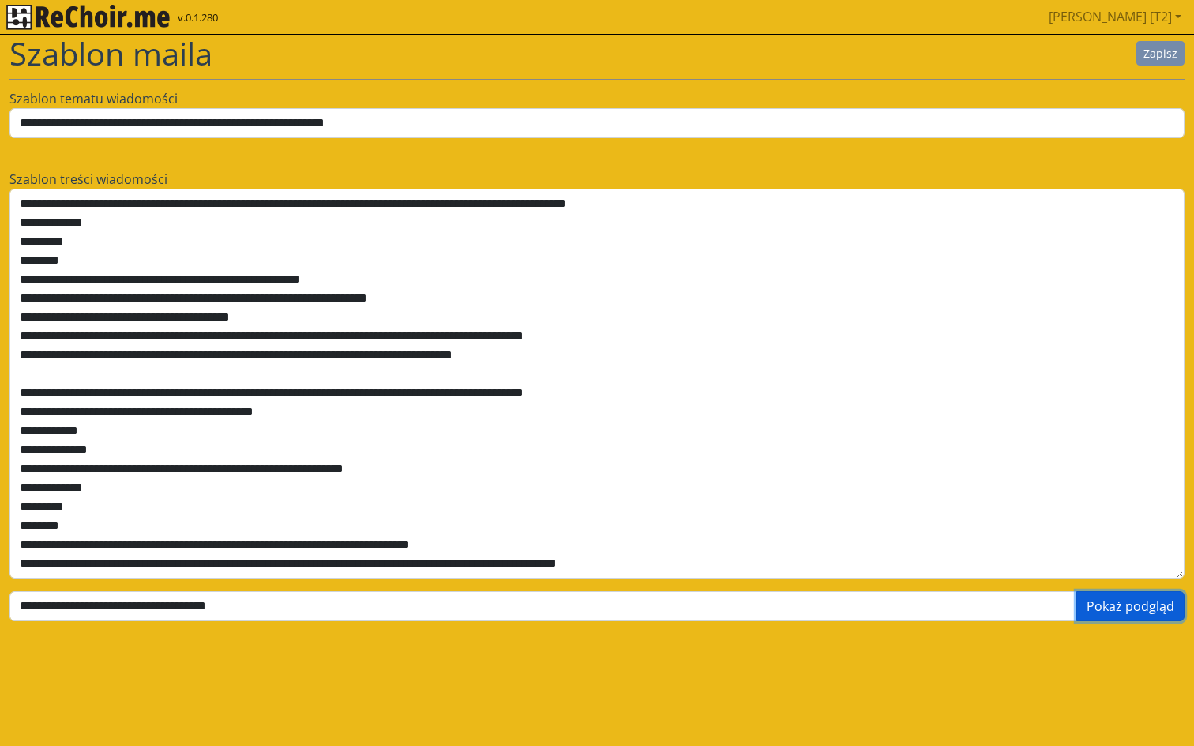
click at [1095, 605] on button "Pokaż podgląd" at bounding box center [1131, 607] width 108 height 30
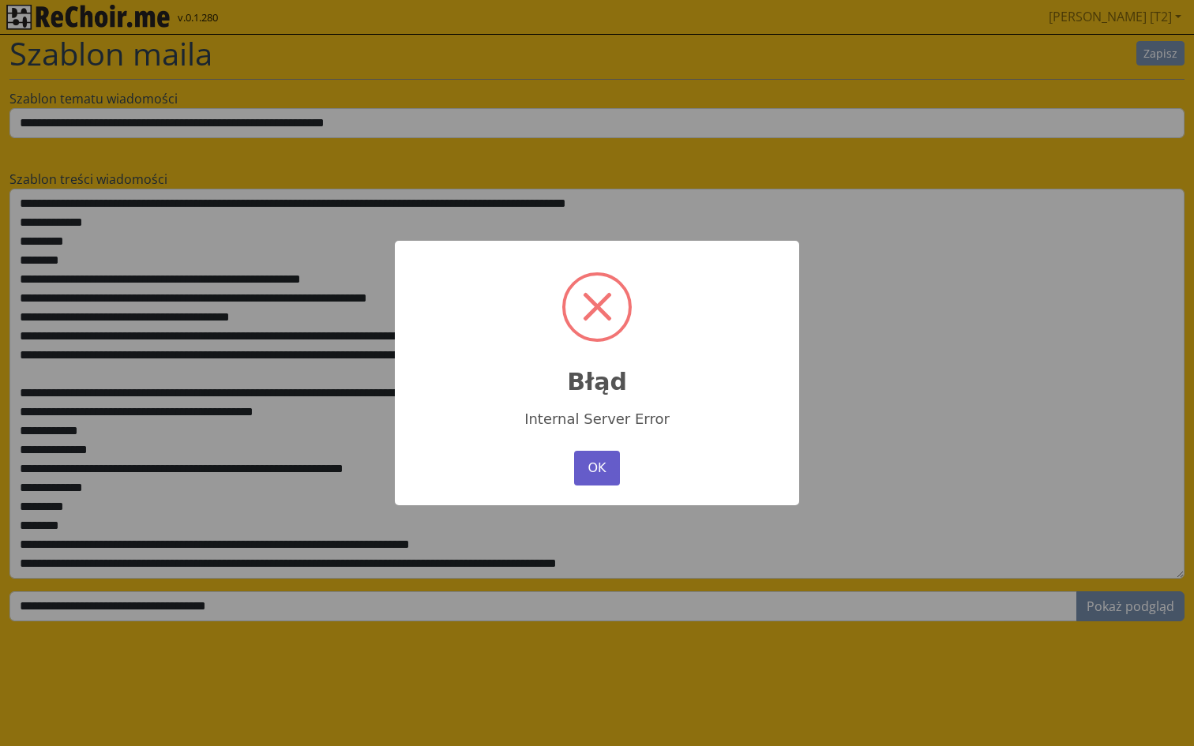
click at [605, 464] on button "OK" at bounding box center [597, 468] width 46 height 35
